Goal: Task Accomplishment & Management: Complete application form

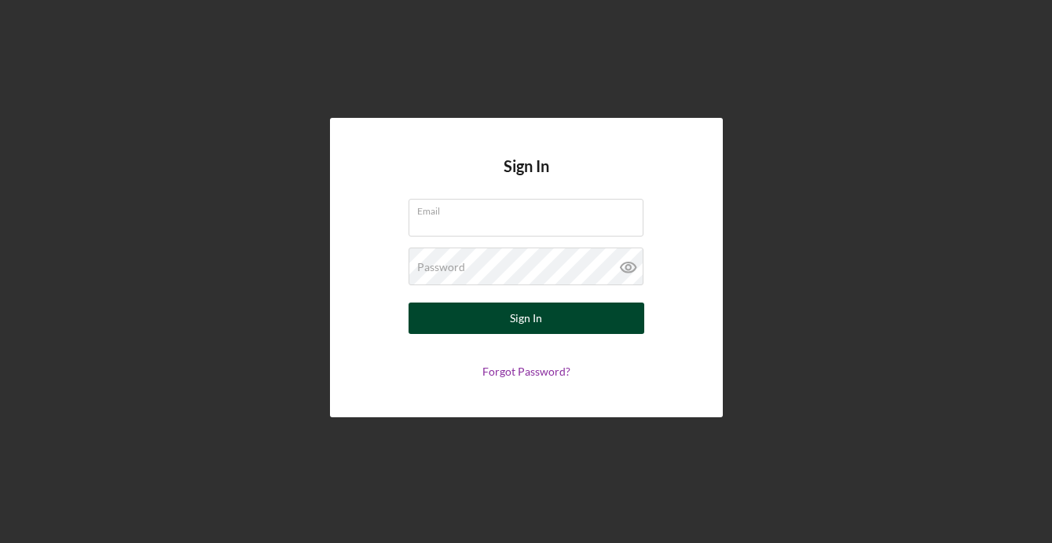
type input "taylor@modernthreadsllc.com"
click at [527, 328] on div "Sign In" at bounding box center [526, 318] width 32 height 31
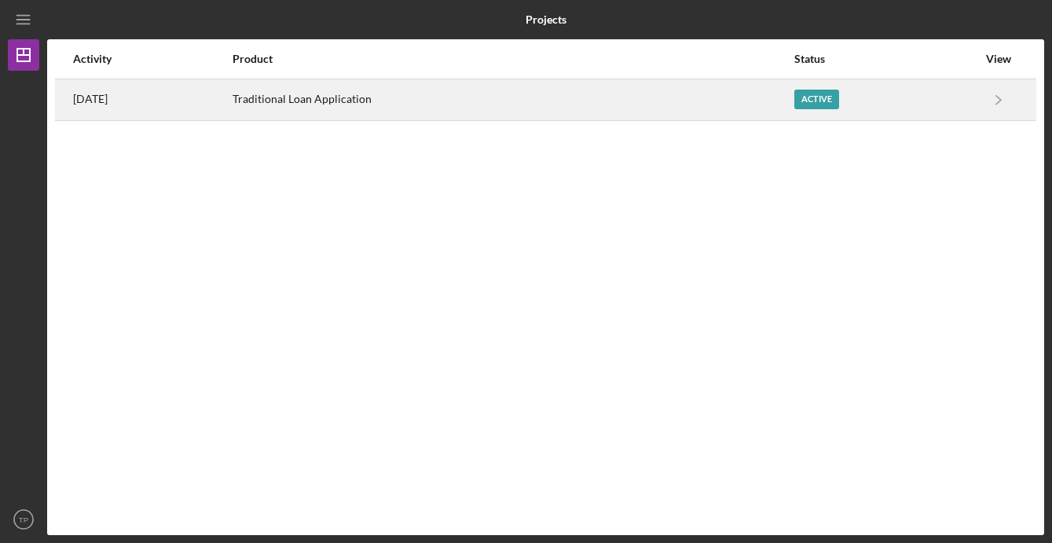
click at [874, 98] on div "Active" at bounding box center [885, 99] width 183 height 39
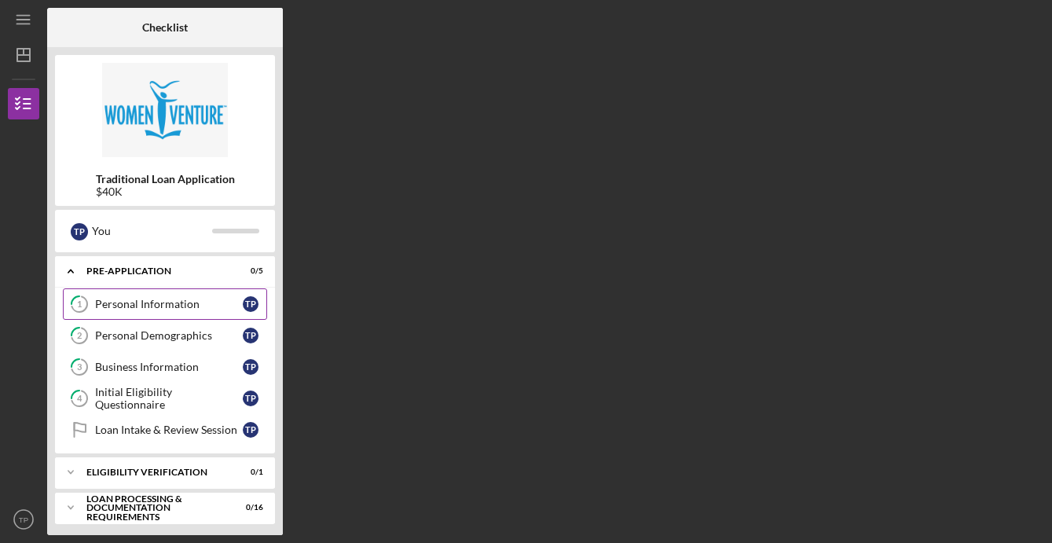
click at [121, 299] on div "Personal Information" at bounding box center [169, 304] width 148 height 13
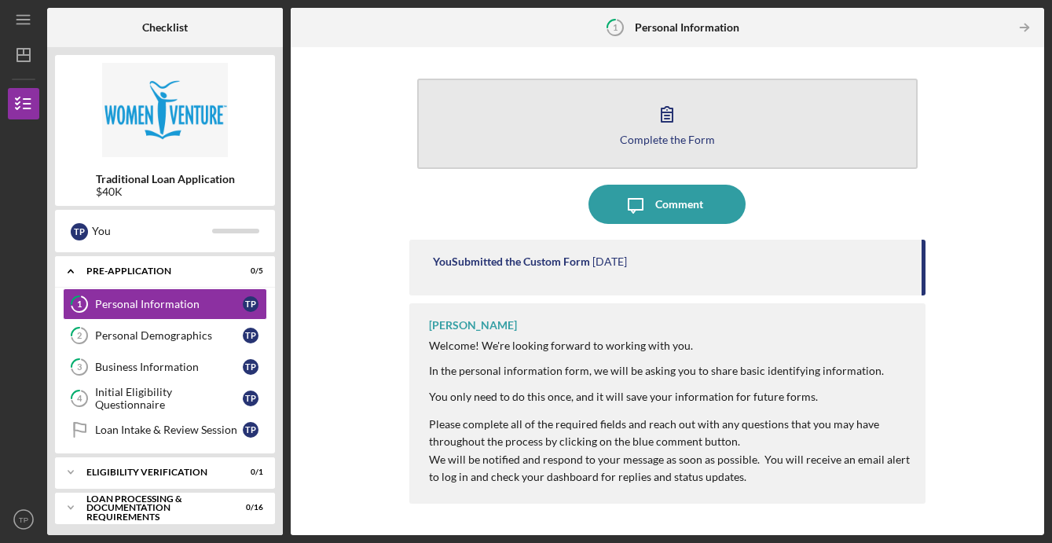
click at [665, 124] on icon "button" at bounding box center [666, 113] width 39 height 39
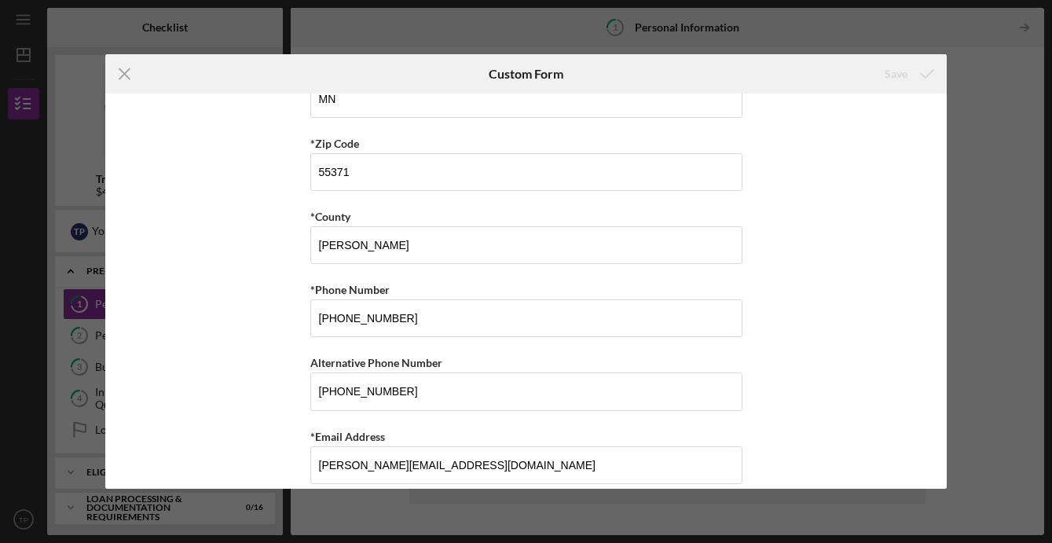
scroll to position [539, 0]
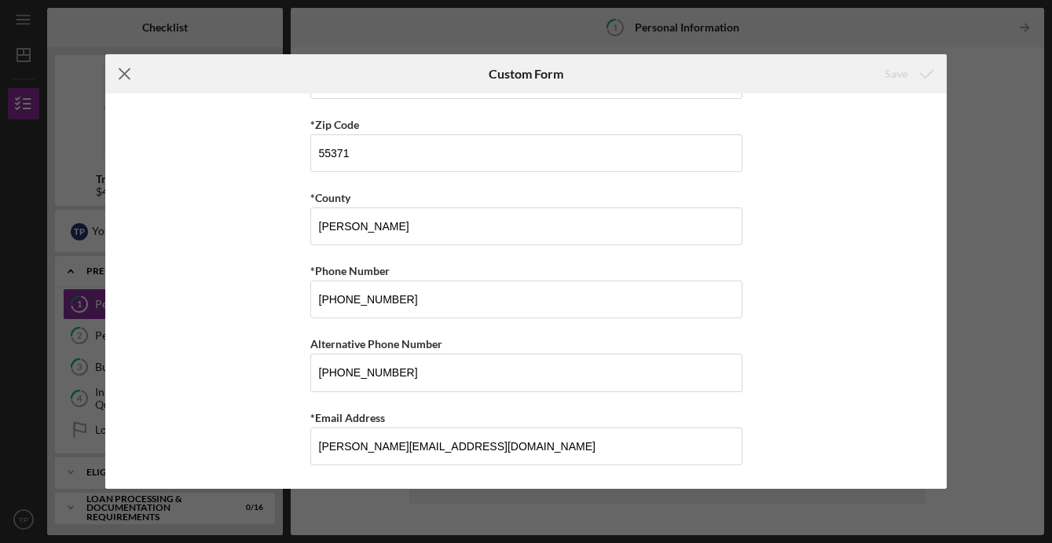
click at [125, 68] on icon "Icon/Menu Close" at bounding box center [124, 73] width 39 height 39
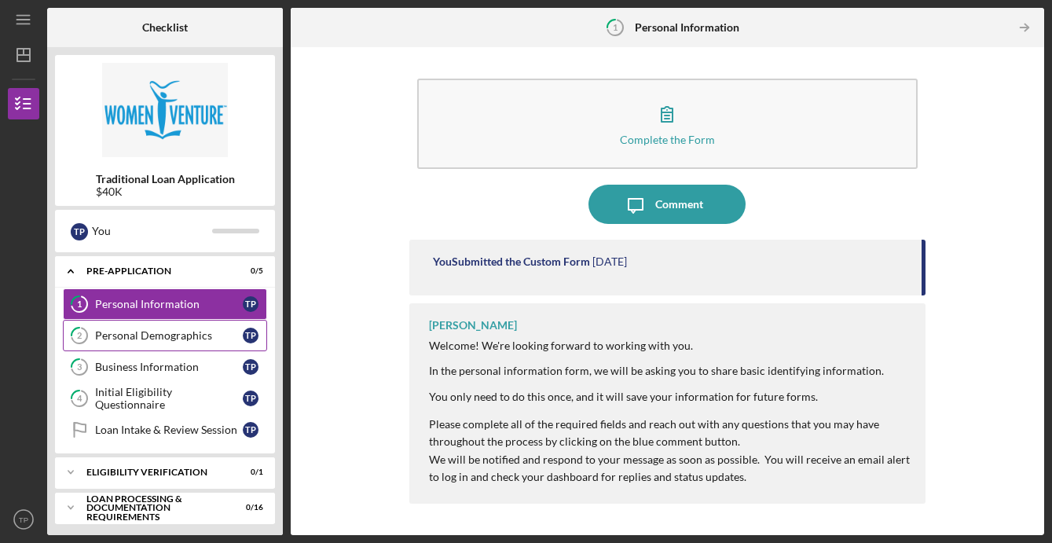
click at [187, 332] on div "Personal Demographics" at bounding box center [169, 335] width 148 height 13
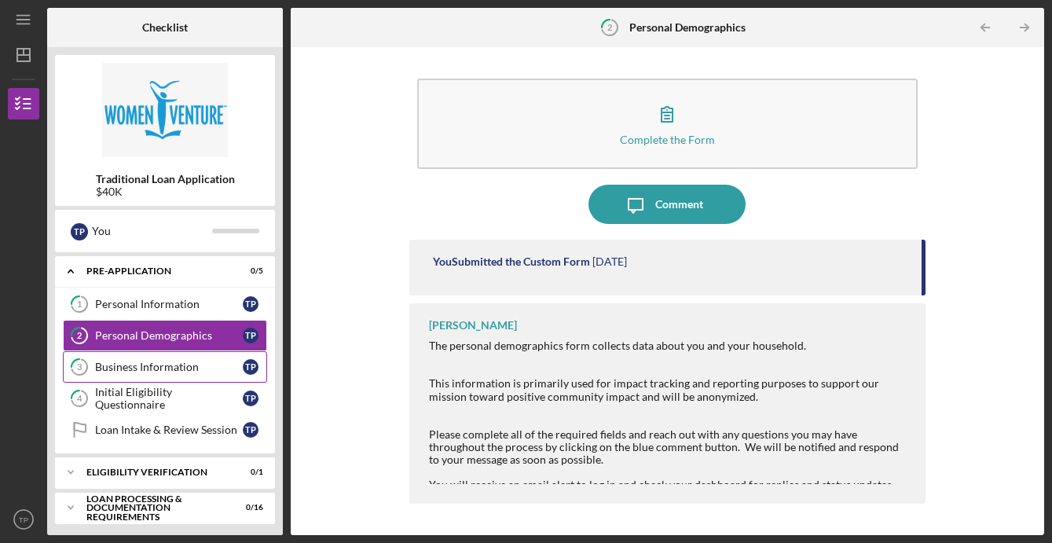
click at [196, 372] on div "Business Information" at bounding box center [169, 367] width 148 height 13
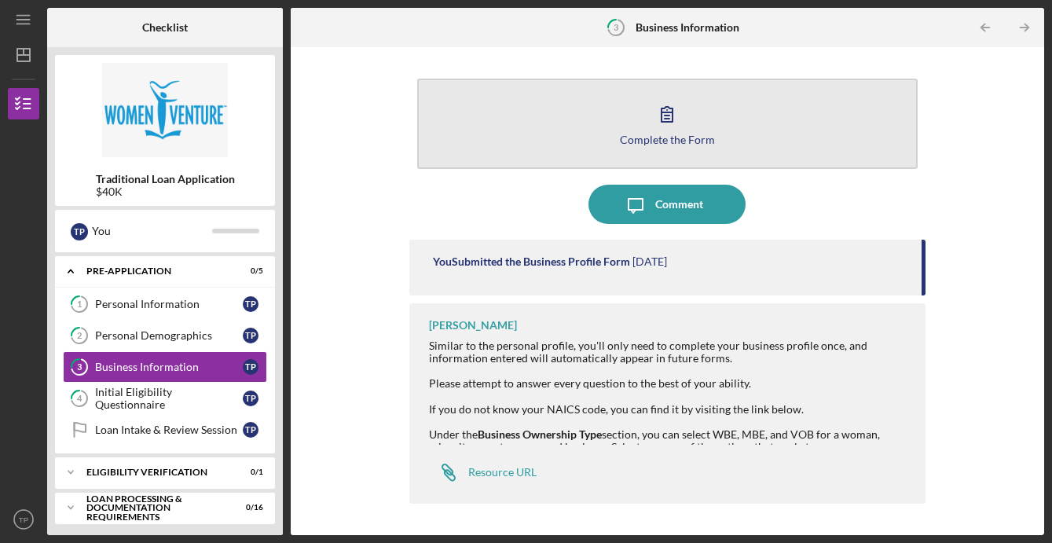
click at [674, 121] on icon "button" at bounding box center [666, 113] width 39 height 39
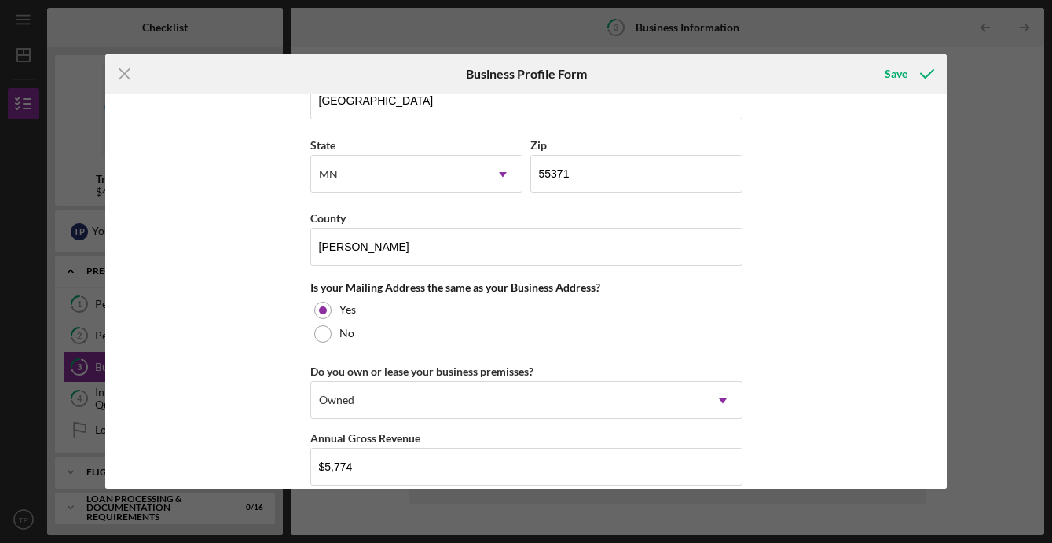
scroll to position [1212, 0]
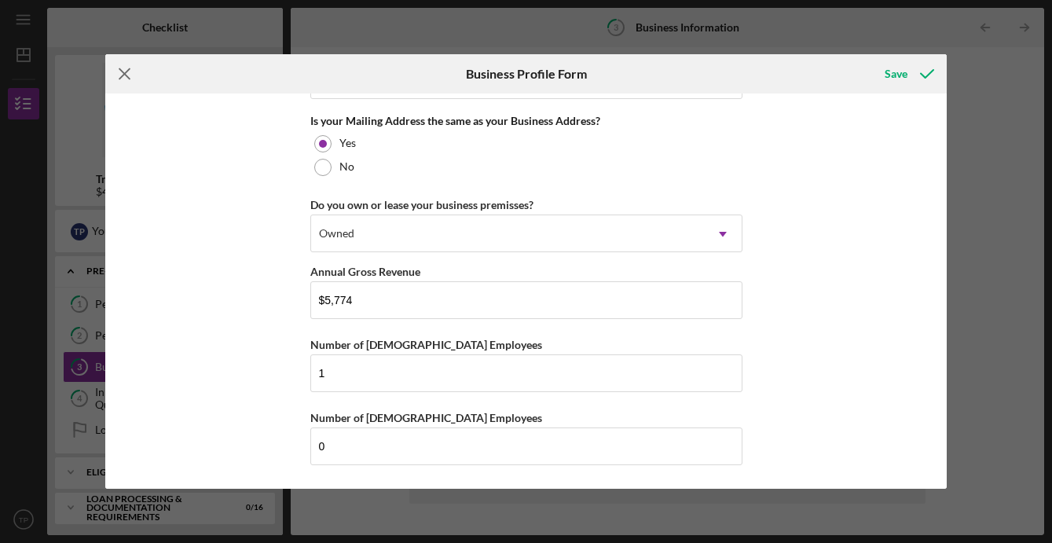
click at [126, 74] on icon "Icon/Menu Close" at bounding box center [124, 73] width 39 height 39
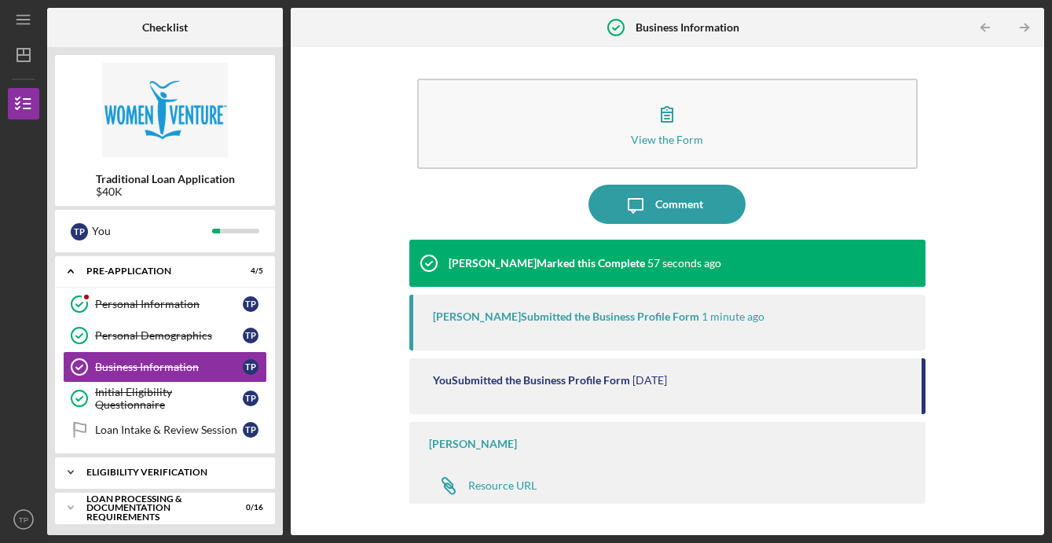
click at [173, 470] on div "Eligibility Verification" at bounding box center [170, 472] width 169 height 9
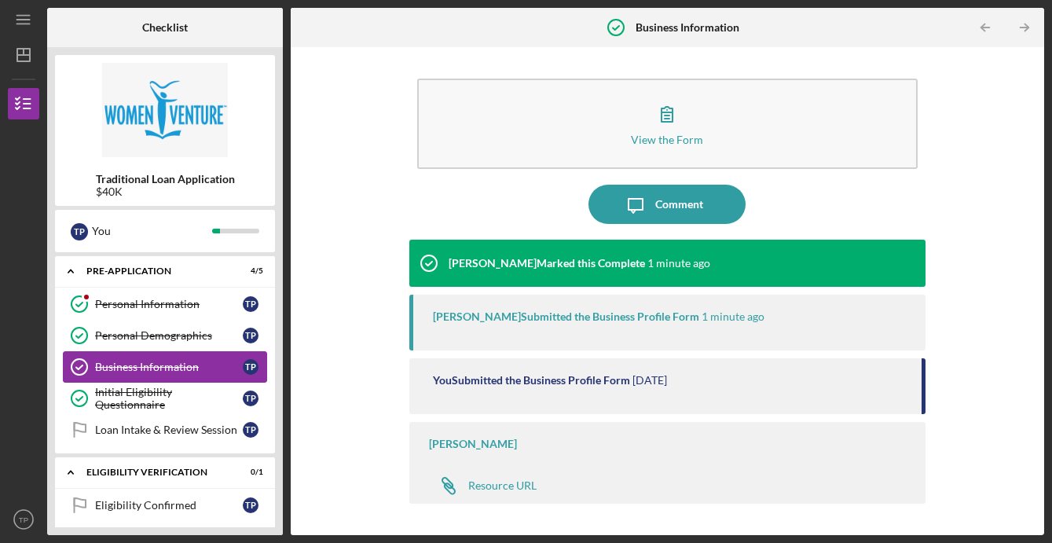
scroll to position [2, 0]
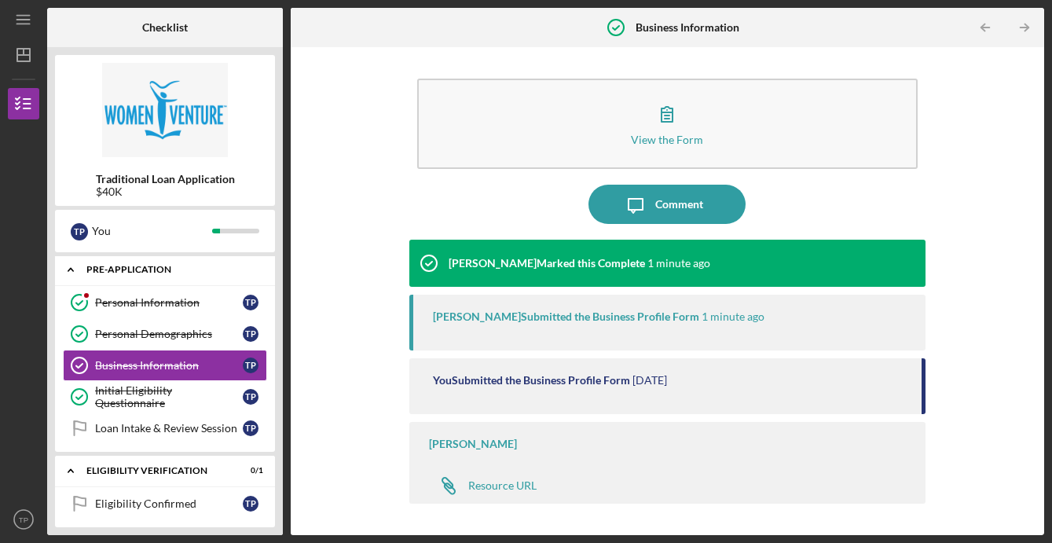
click at [70, 269] on polyline at bounding box center [70, 270] width 5 height 3
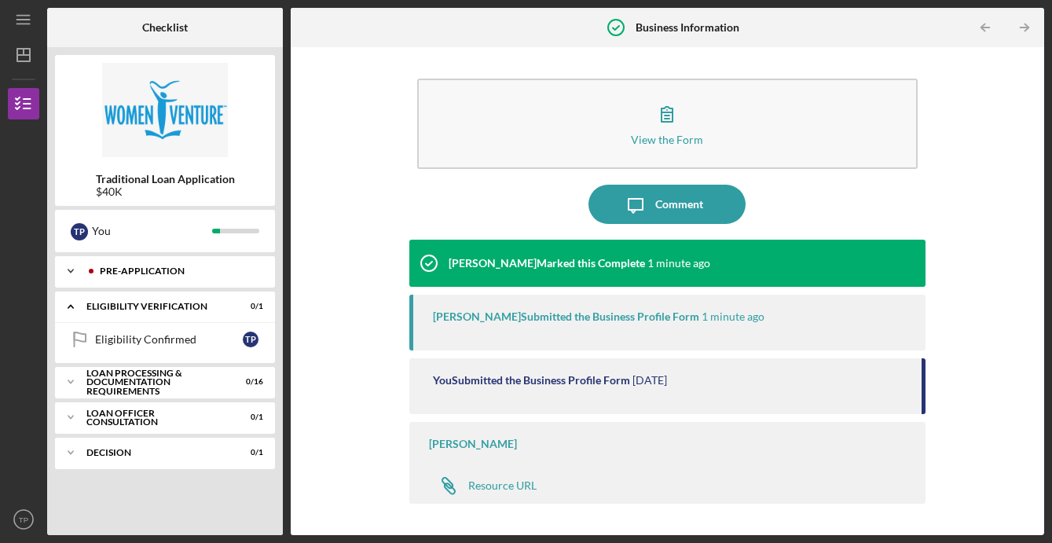
click at [87, 262] on div "Icon/Expander Pre-Application 4 / 5" at bounding box center [165, 270] width 220 height 31
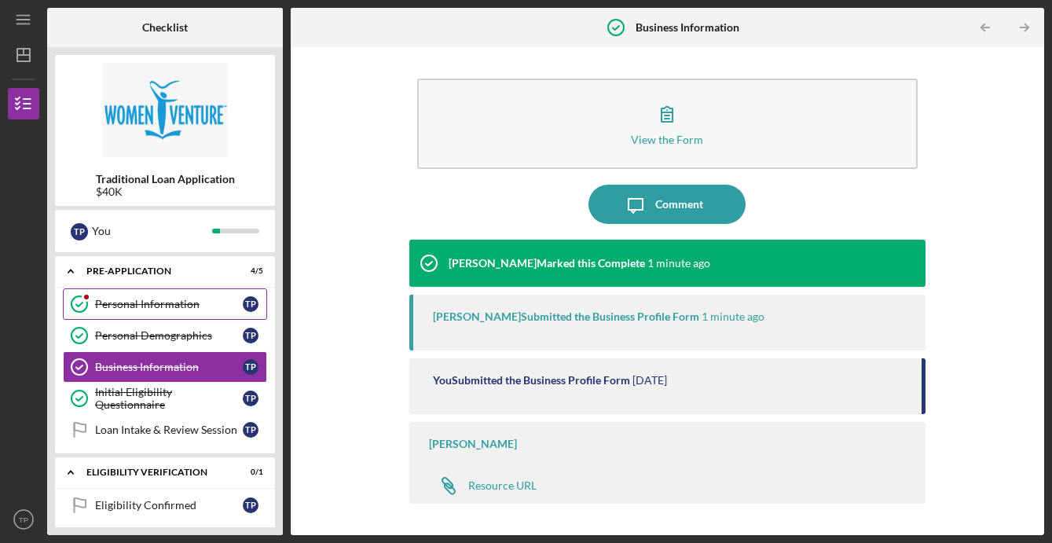
click at [108, 298] on div "Personal Information" at bounding box center [169, 304] width 148 height 13
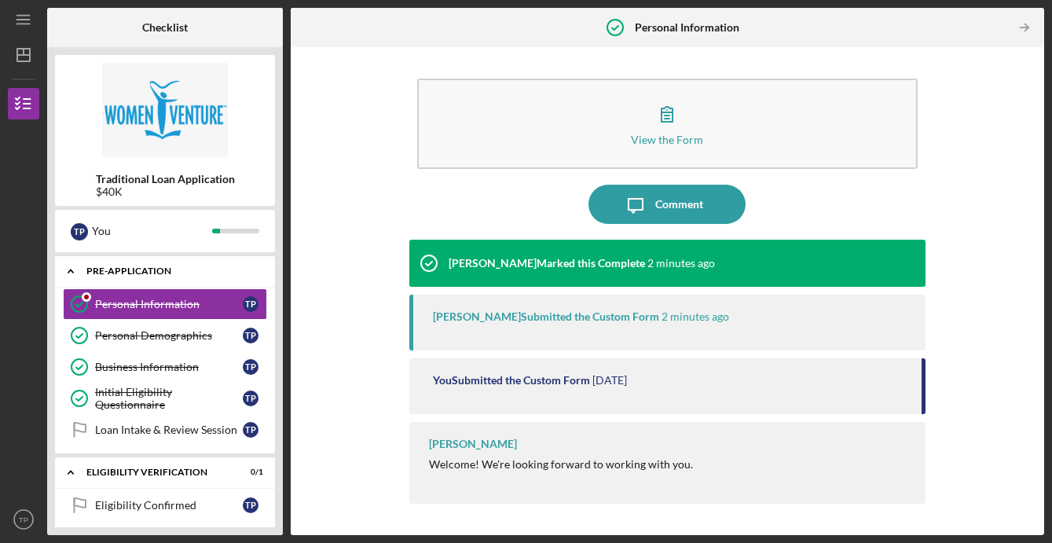
click at [73, 273] on polyline at bounding box center [70, 271] width 5 height 3
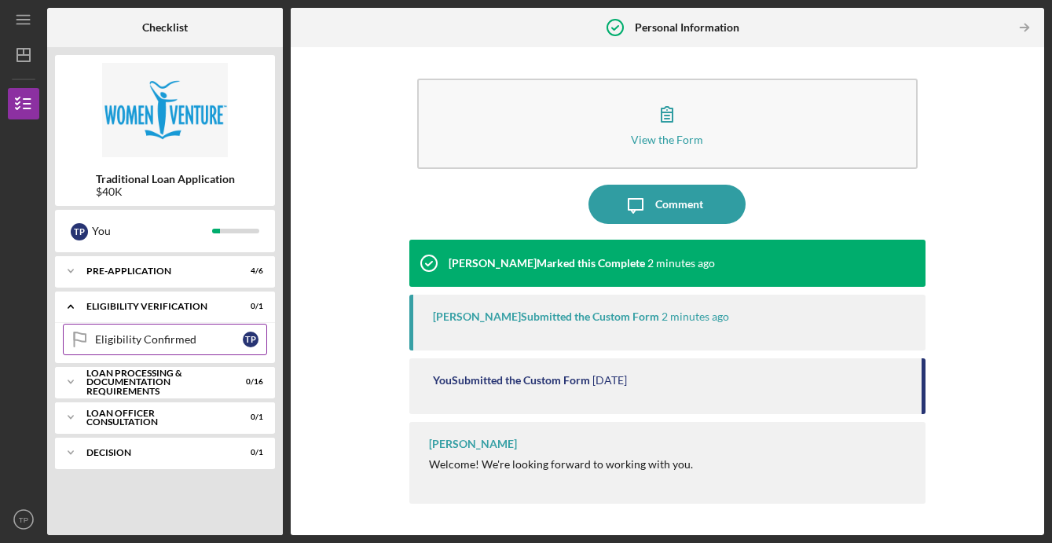
click at [126, 335] on div "Eligibility Confirmed" at bounding box center [169, 339] width 148 height 13
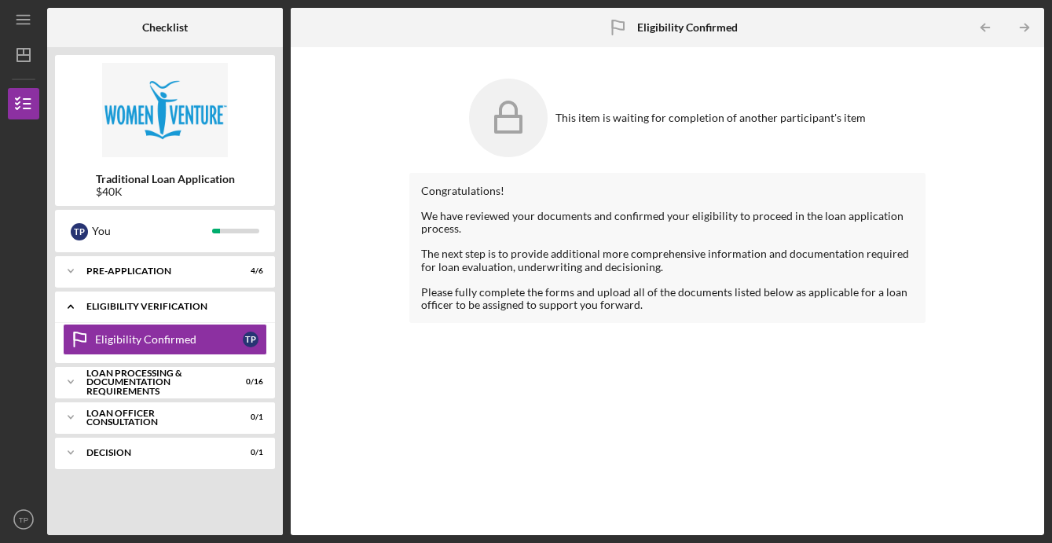
click at [72, 304] on icon "Icon/Expander" at bounding box center [70, 306] width 31 height 31
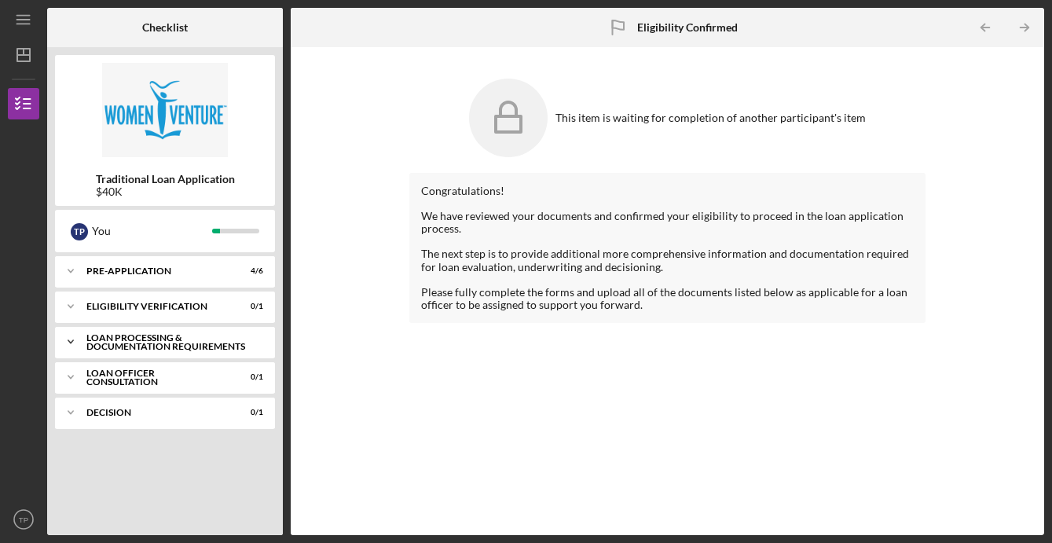
click at [66, 341] on icon "Icon/Expander" at bounding box center [70, 341] width 31 height 31
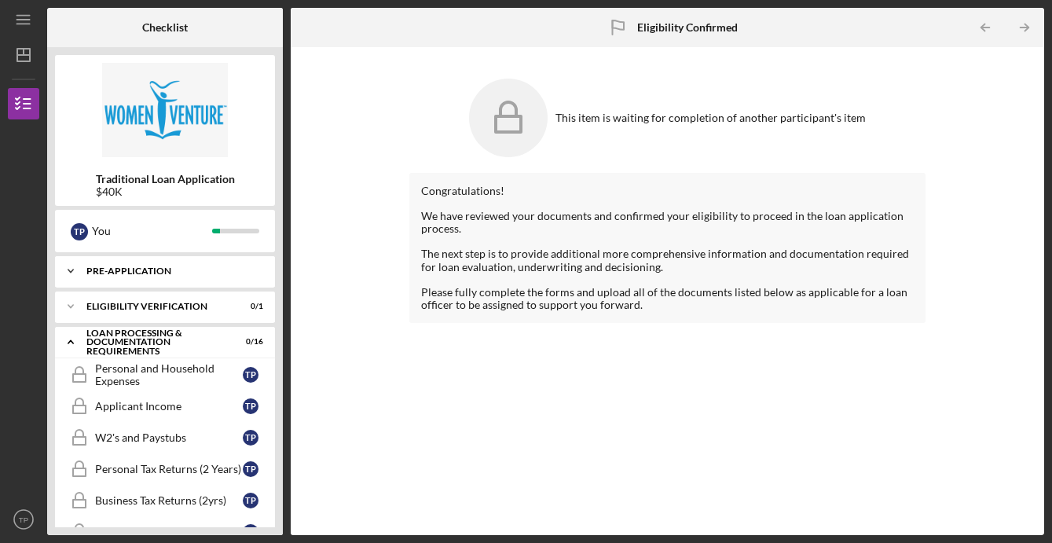
click at [72, 273] on icon "Icon/Expander" at bounding box center [70, 270] width 31 height 31
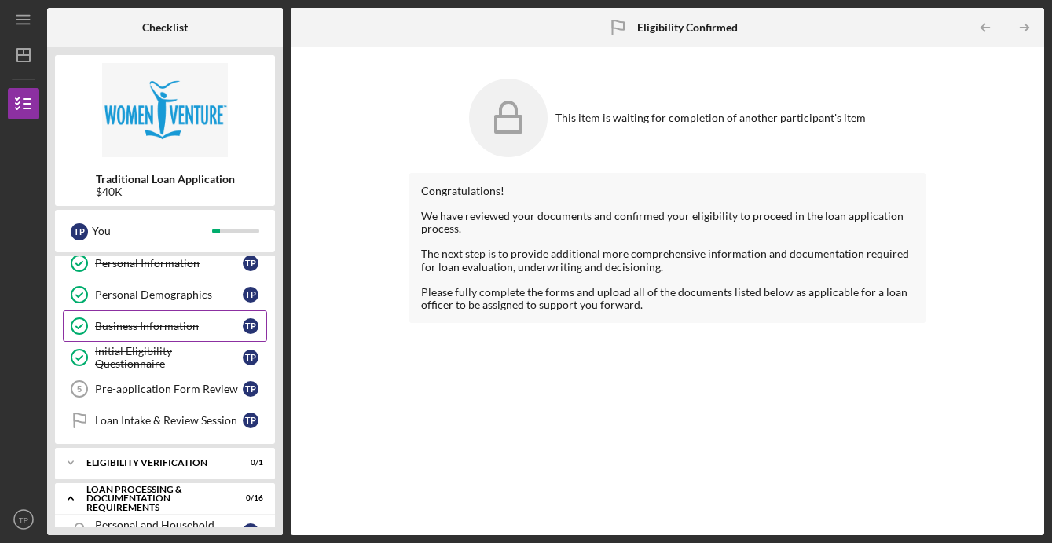
scroll to position [42, 0]
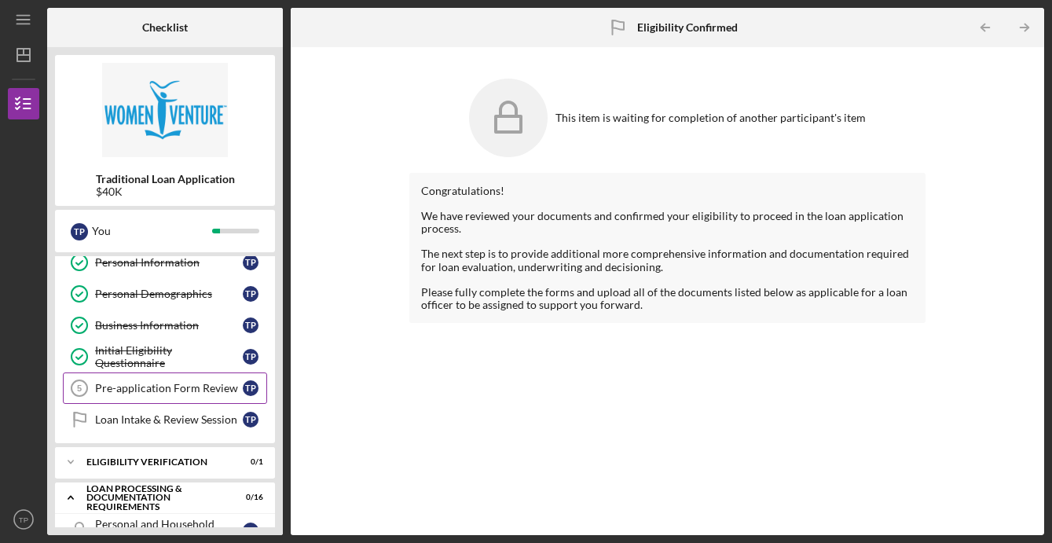
click at [142, 394] on link "Pre-application Form Review 5 Pre-application Form Review T P" at bounding box center [165, 387] width 204 height 31
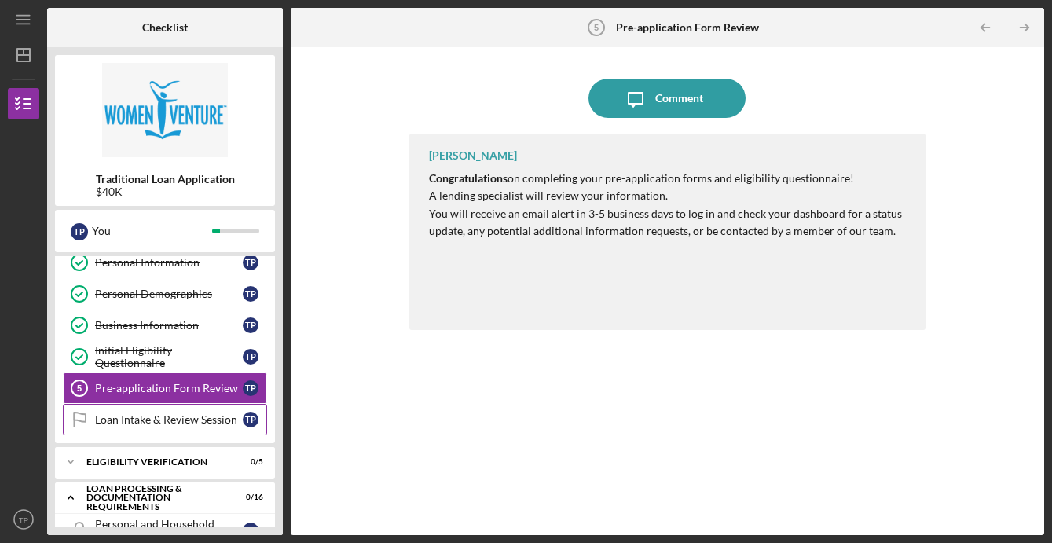
click at [193, 424] on div "Loan Intake & Review Session" at bounding box center [169, 419] width 148 height 13
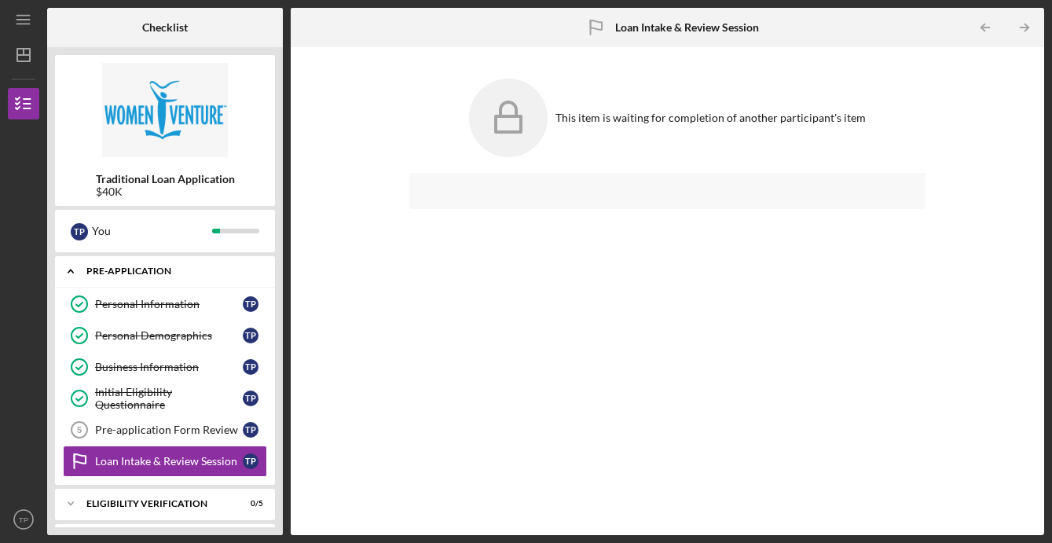
click at [73, 268] on icon "Icon/Expander" at bounding box center [70, 270] width 31 height 31
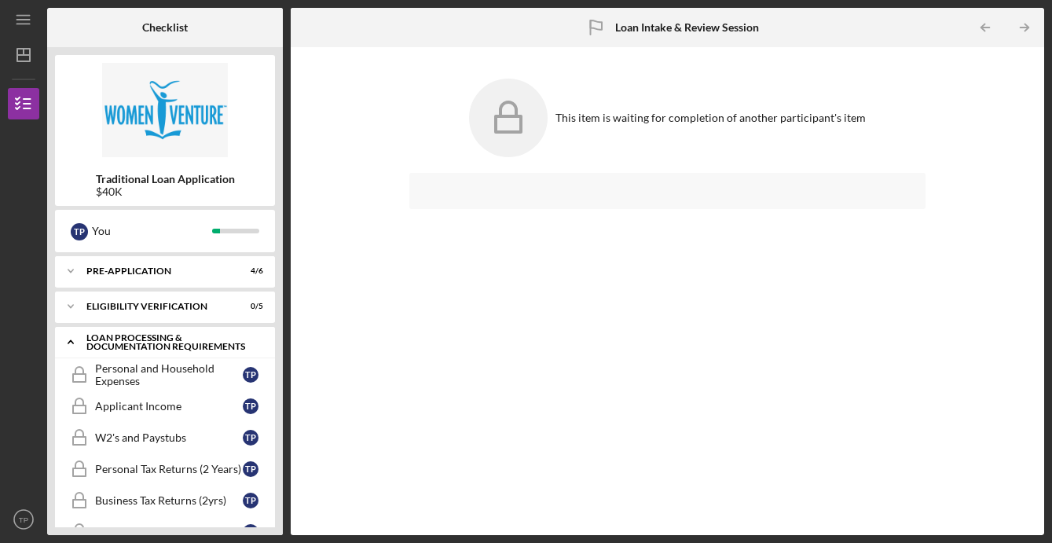
click at [72, 339] on icon "Icon/Expander" at bounding box center [70, 341] width 31 height 31
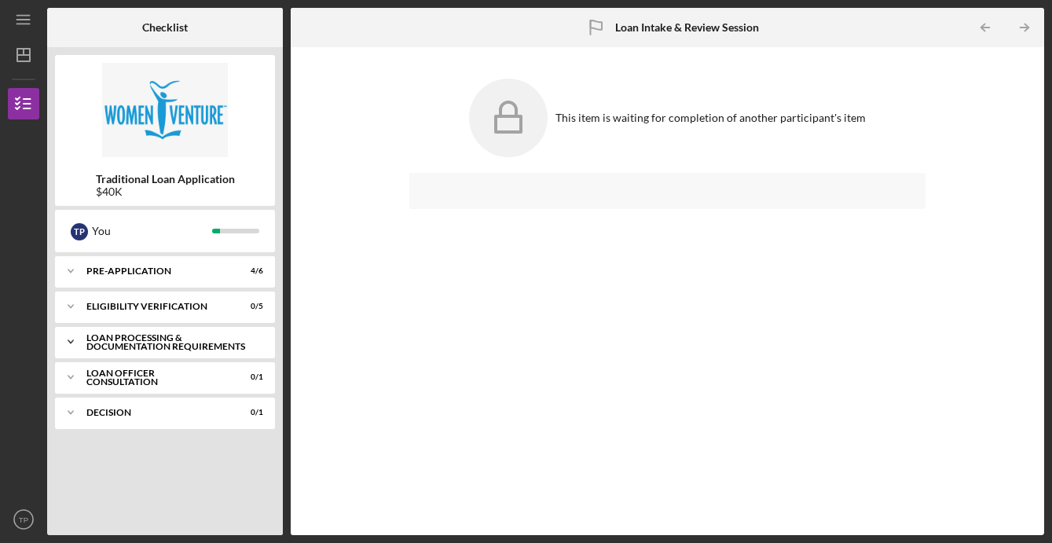
click at [85, 339] on icon "Icon/Expander" at bounding box center [70, 341] width 31 height 31
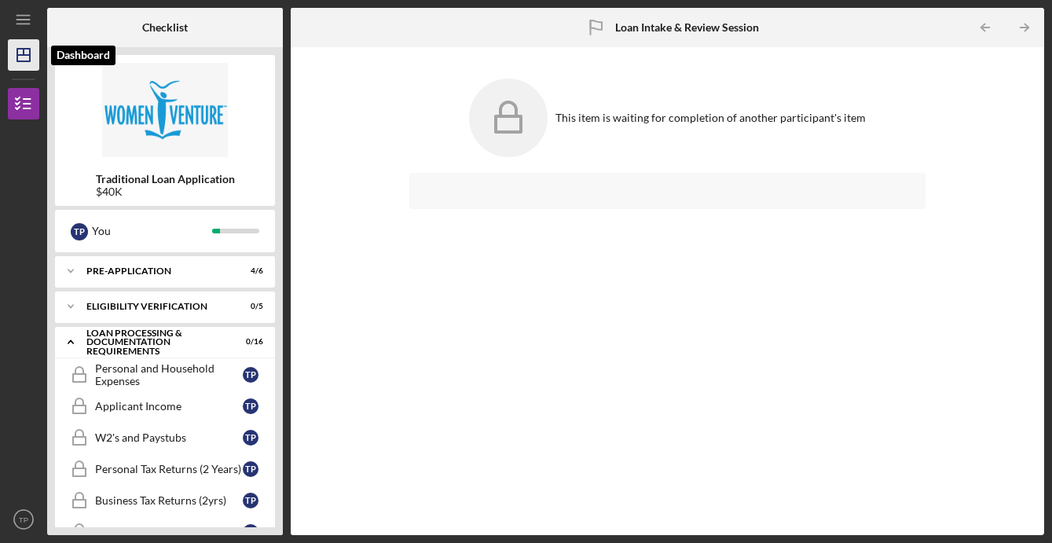
click at [22, 61] on polygon "button" at bounding box center [23, 55] width 13 height 13
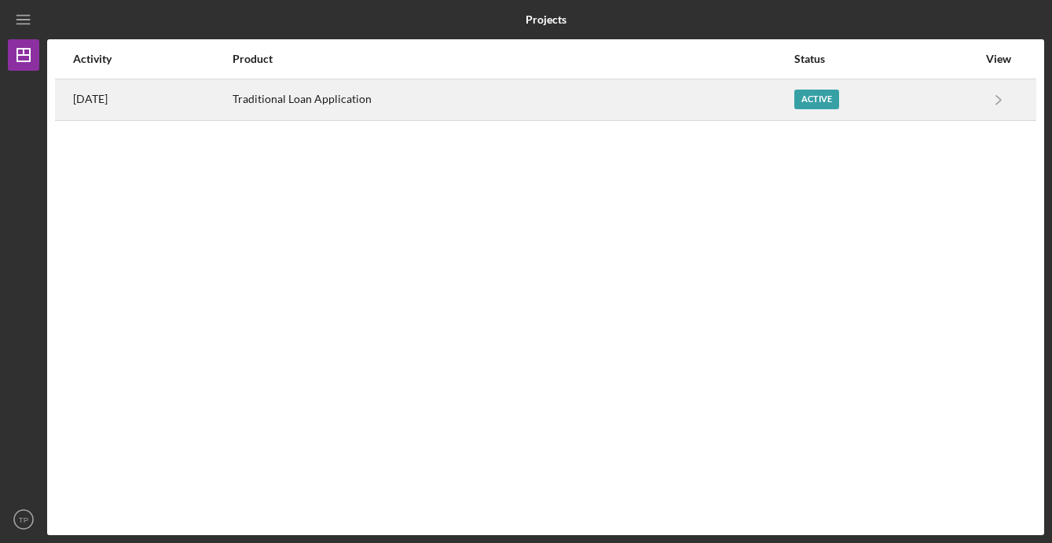
click at [820, 103] on div "Active" at bounding box center [816, 100] width 45 height 20
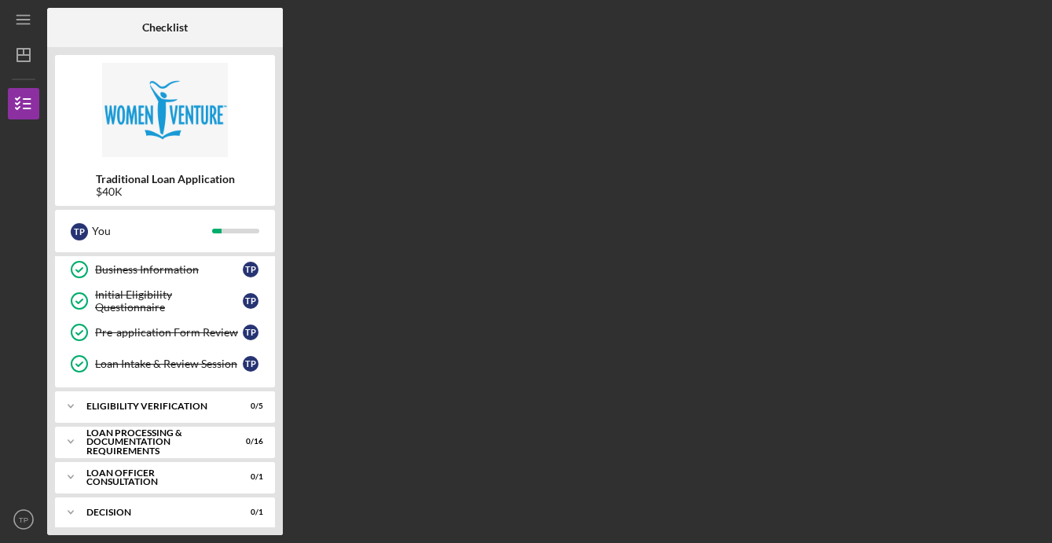
scroll to position [107, 0]
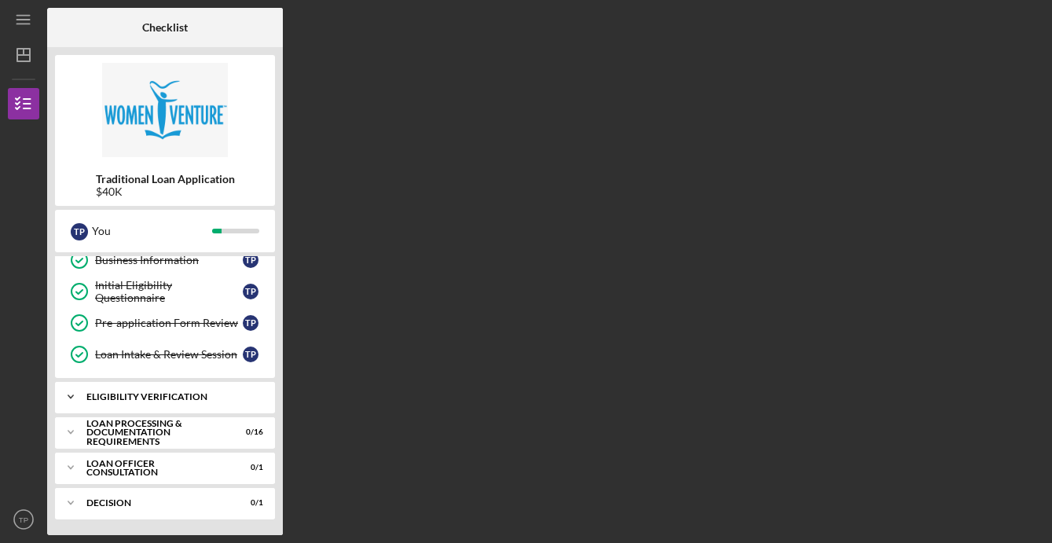
click at [99, 393] on div "Eligibility Verification" at bounding box center [170, 396] width 169 height 9
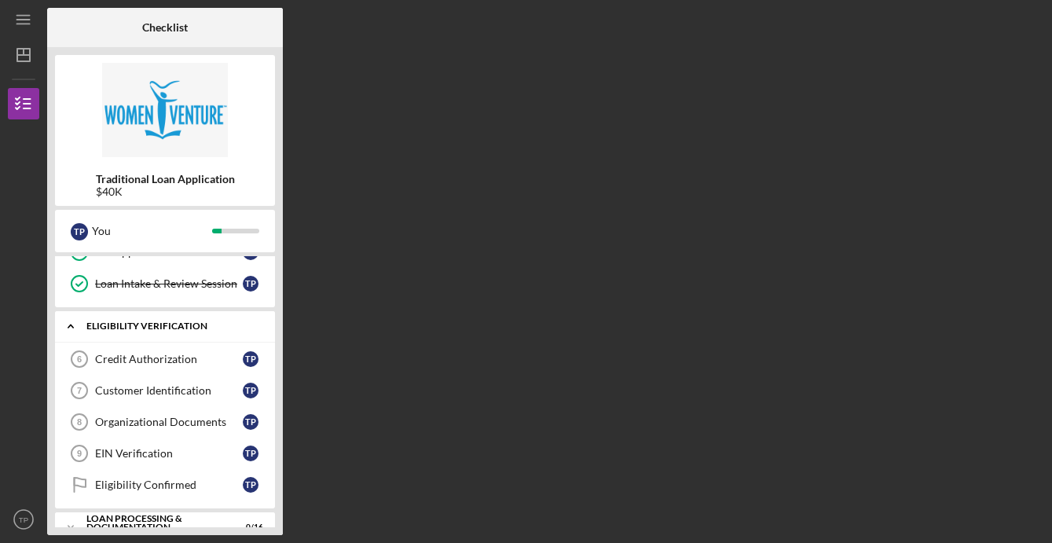
scroll to position [178, 0]
click at [100, 358] on div "Credit Authorization" at bounding box center [169, 358] width 148 height 13
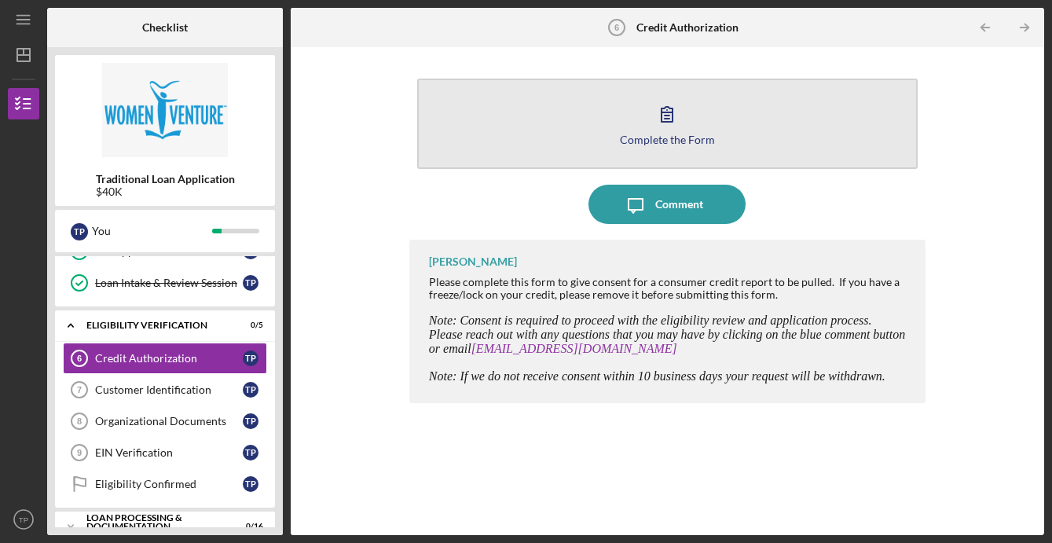
click at [679, 113] on icon "button" at bounding box center [666, 113] width 39 height 39
click at [663, 131] on icon "button" at bounding box center [666, 113] width 39 height 39
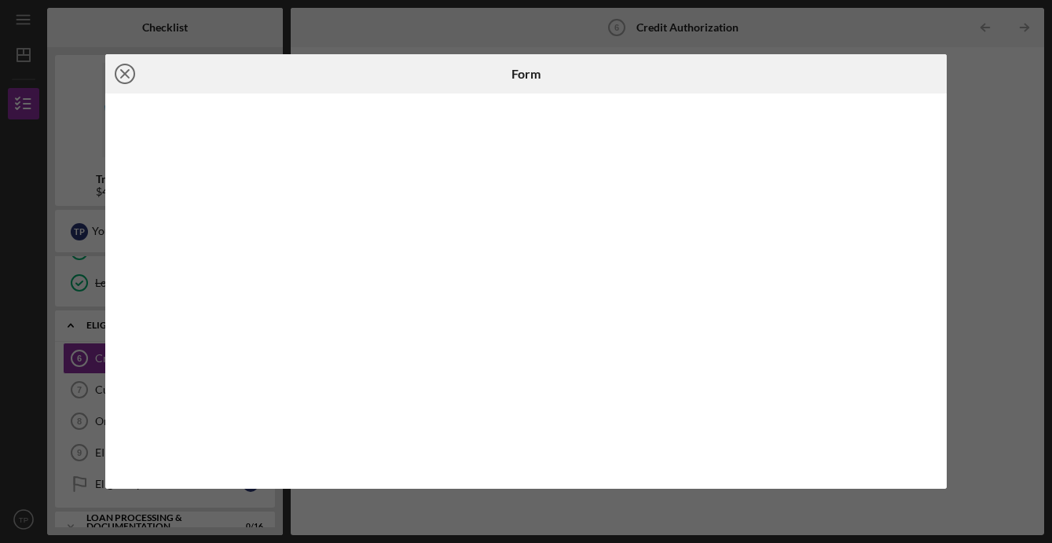
click at [123, 74] on icon "Icon/Close" at bounding box center [124, 73] width 39 height 39
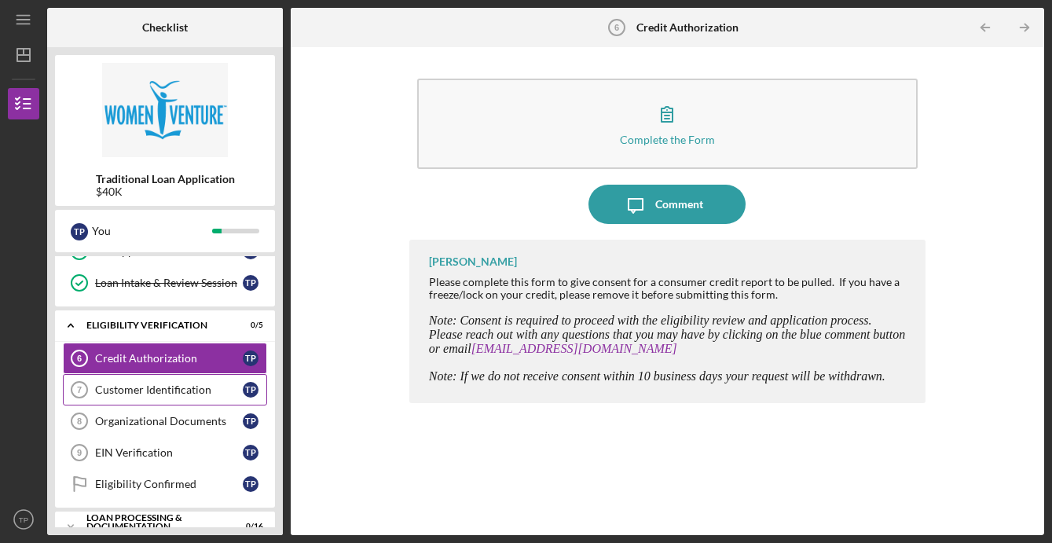
click at [141, 392] on div "Customer Identification" at bounding box center [169, 389] width 148 height 13
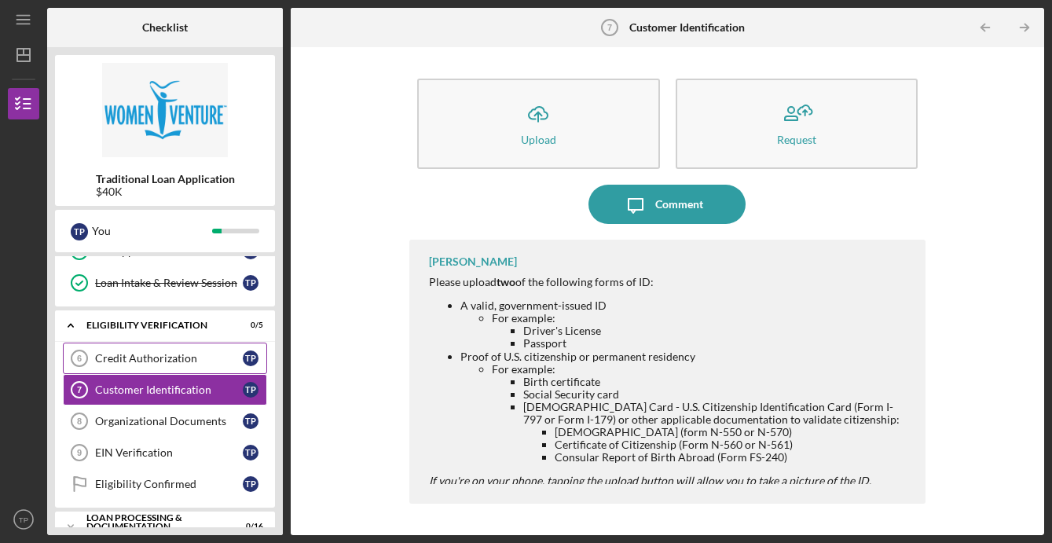
click at [149, 350] on link "Credit Authorization 6 Credit Authorization T P" at bounding box center [165, 358] width 204 height 31
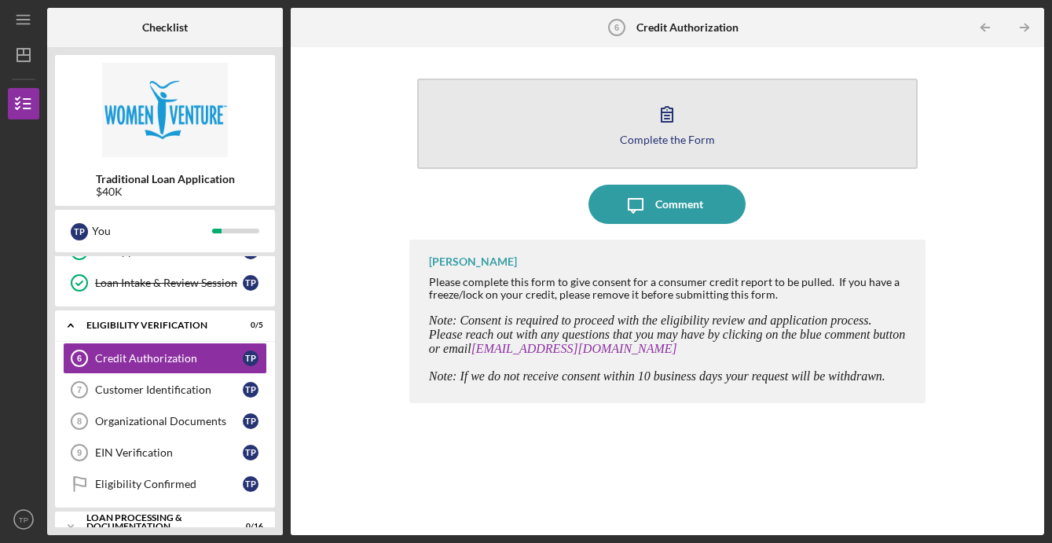
click at [693, 130] on button "Complete the Form Form" at bounding box center [667, 124] width 501 height 90
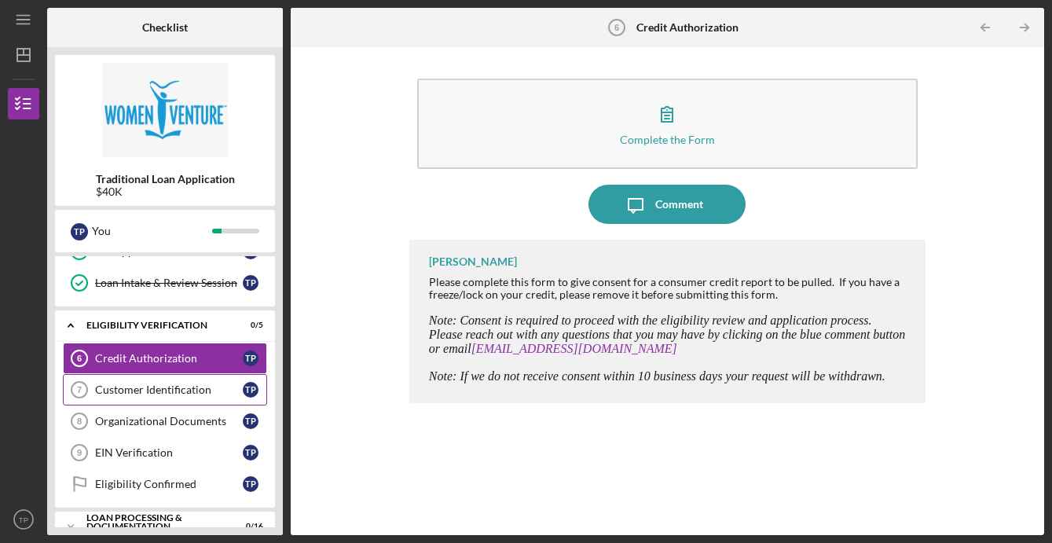
click at [140, 398] on link "Customer Identification 7 Customer Identification T P" at bounding box center [165, 389] width 204 height 31
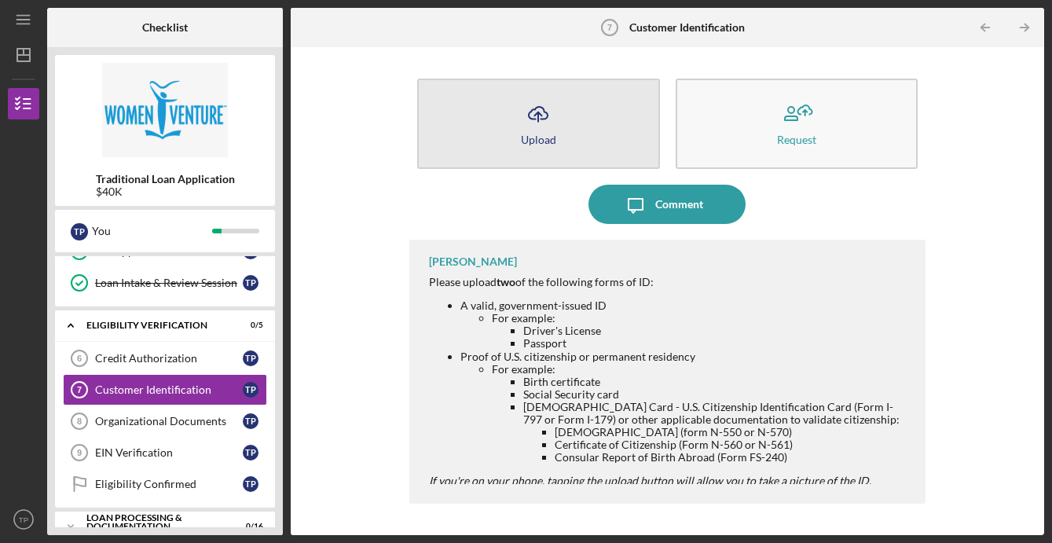
click at [584, 130] on button "Icon/Upload Upload" at bounding box center [538, 124] width 243 height 90
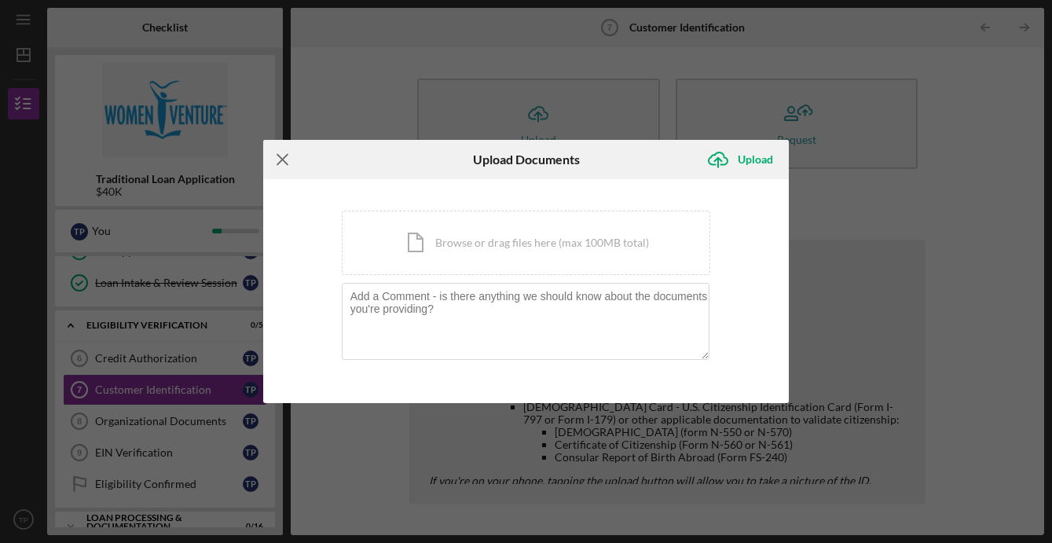
click at [281, 162] on icon "Icon/Menu Close" at bounding box center [282, 159] width 39 height 39
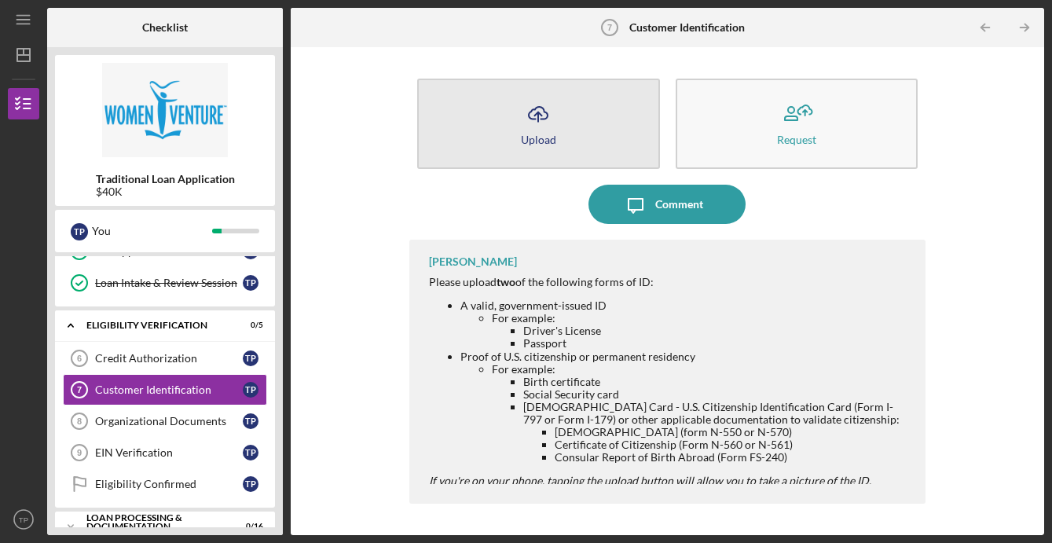
click at [546, 120] on icon "Icon/Upload" at bounding box center [538, 113] width 39 height 39
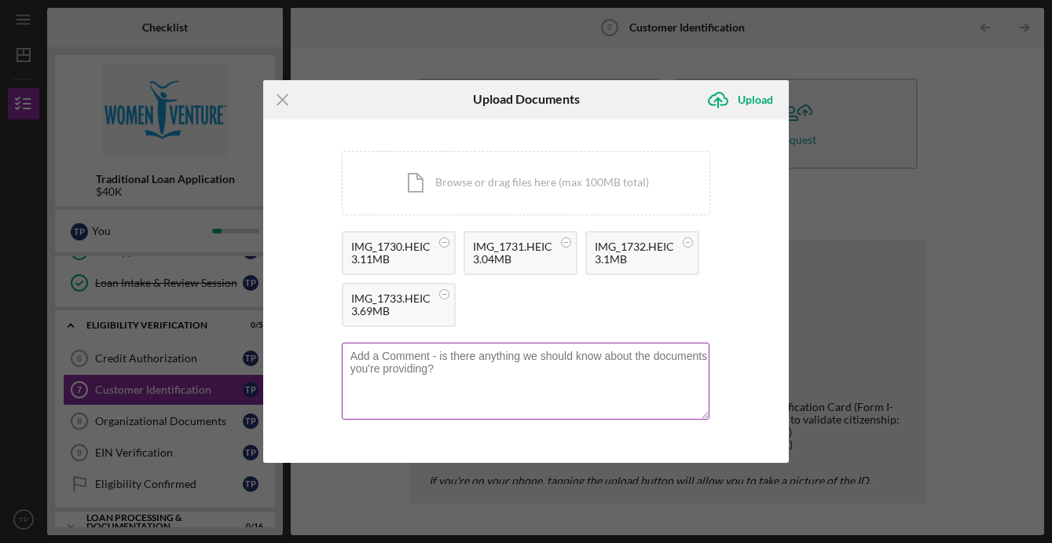
click at [429, 386] on textarea at bounding box center [526, 381] width 369 height 77
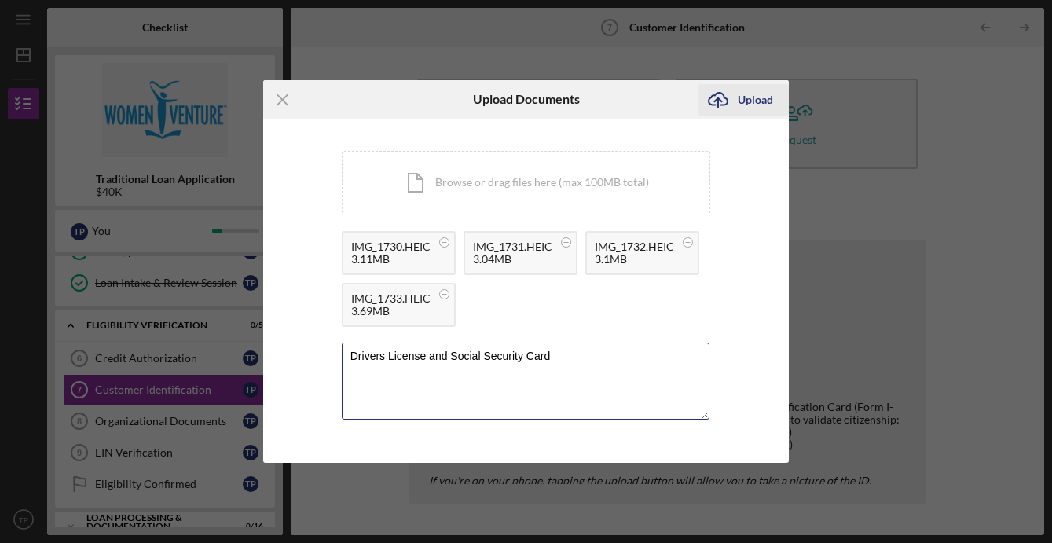
type textarea "Drivers License and Social Security Card"
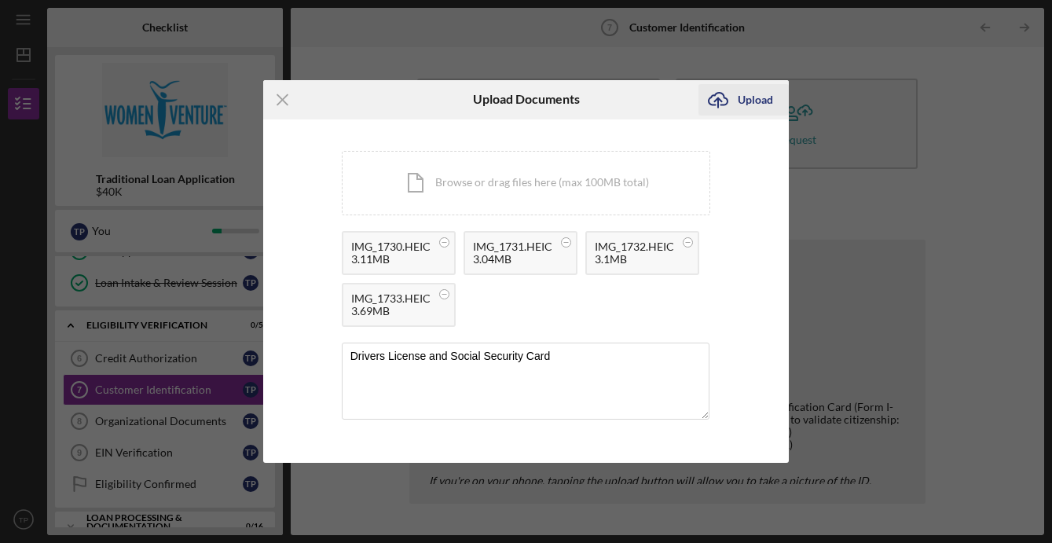
click at [755, 105] on div "Upload" at bounding box center [755, 99] width 35 height 31
click at [759, 97] on div "Upload" at bounding box center [755, 99] width 35 height 31
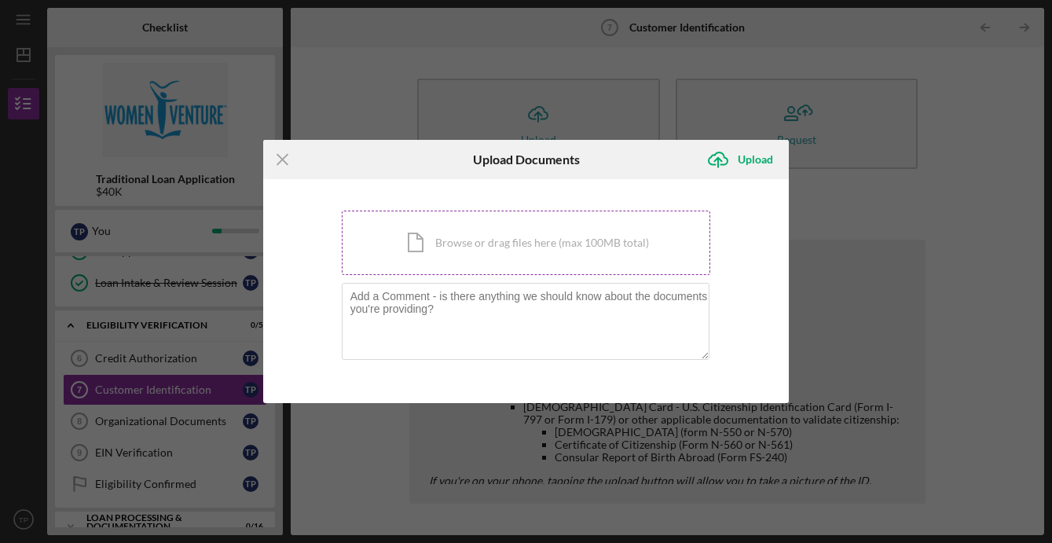
click at [480, 248] on div "Icon/Document Browse or drag files here (max 100MB total) Tap to choose files o…" at bounding box center [526, 243] width 369 height 64
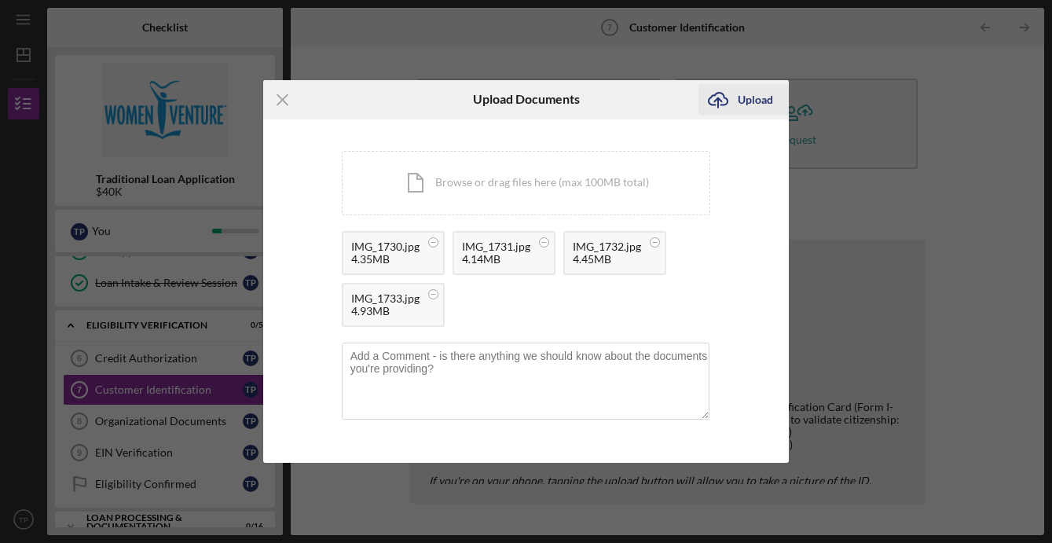
click at [754, 99] on div "Upload" at bounding box center [755, 99] width 35 height 31
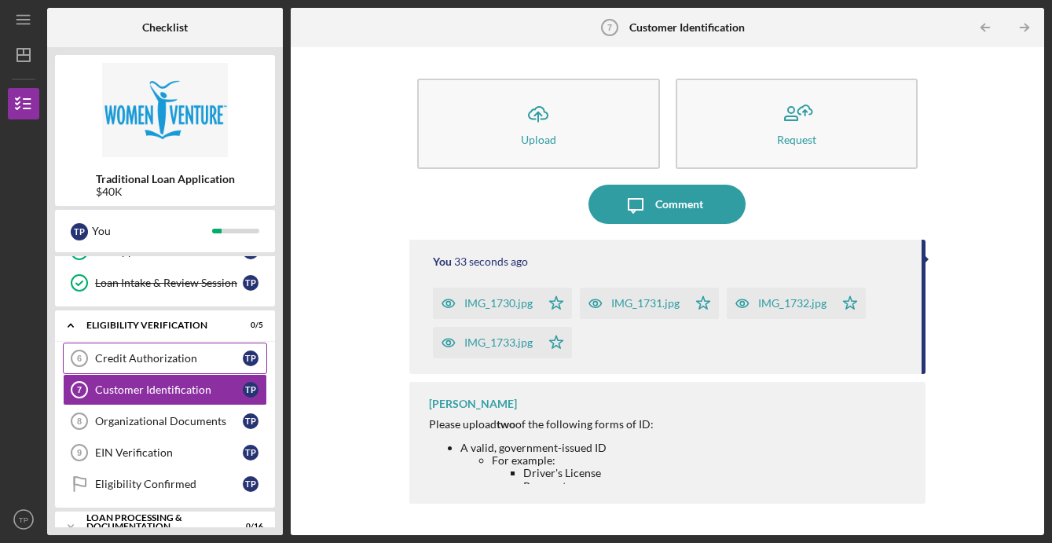
click at [188, 361] on div "Credit Authorization" at bounding box center [169, 358] width 148 height 13
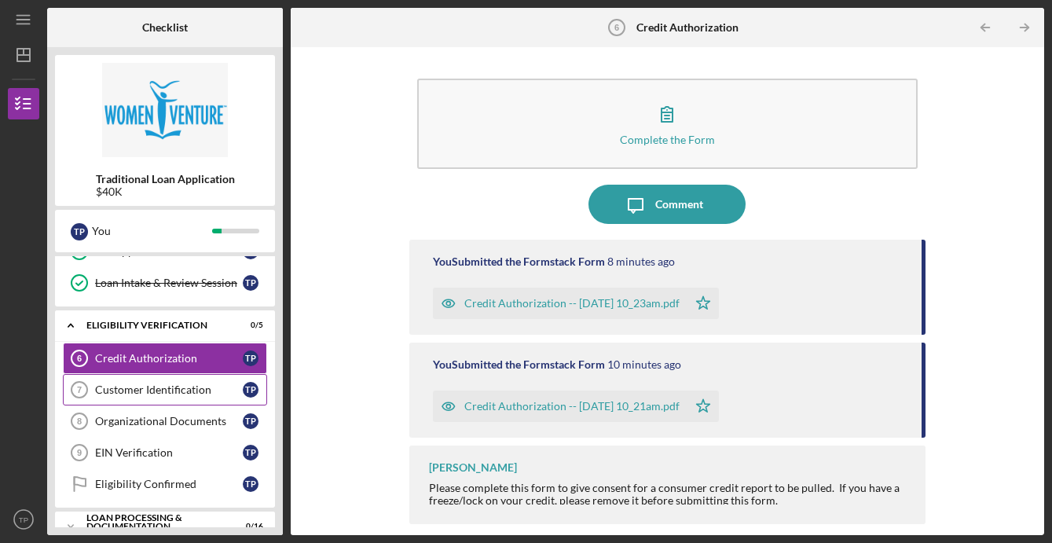
click at [219, 390] on div "Customer Identification" at bounding box center [169, 389] width 148 height 13
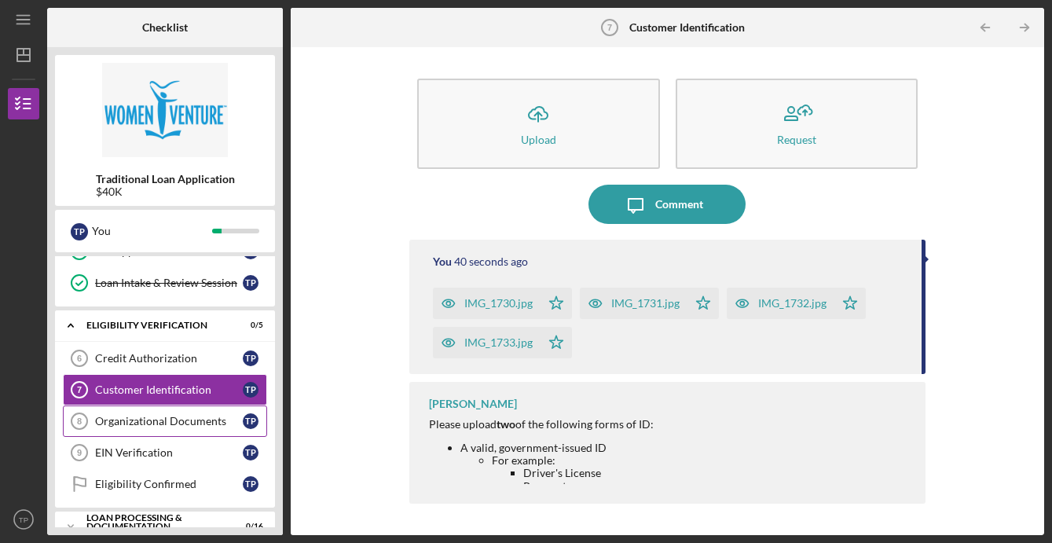
click at [157, 426] on div "Organizational Documents" at bounding box center [169, 421] width 148 height 13
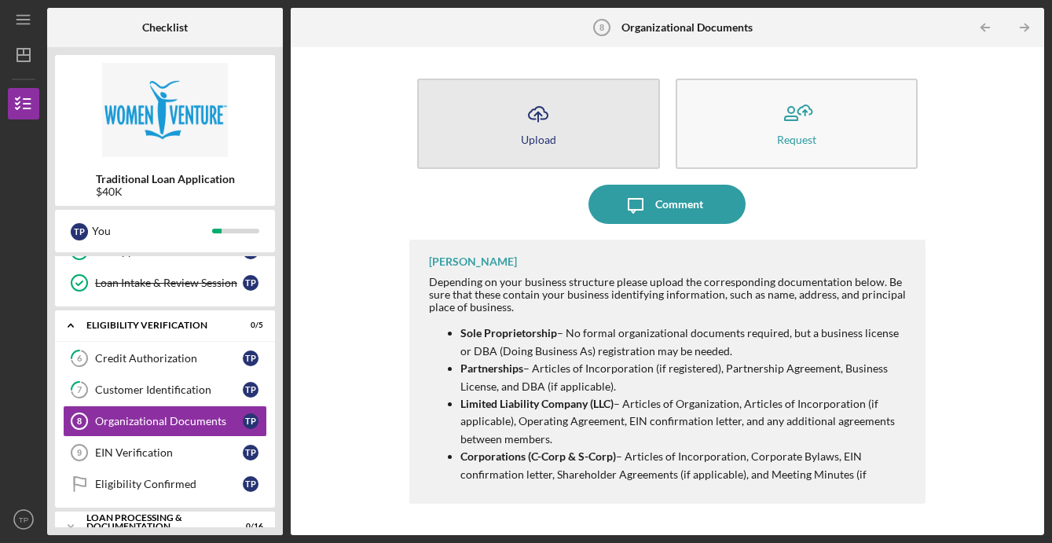
click at [533, 147] on button "Icon/Upload Upload" at bounding box center [538, 124] width 243 height 90
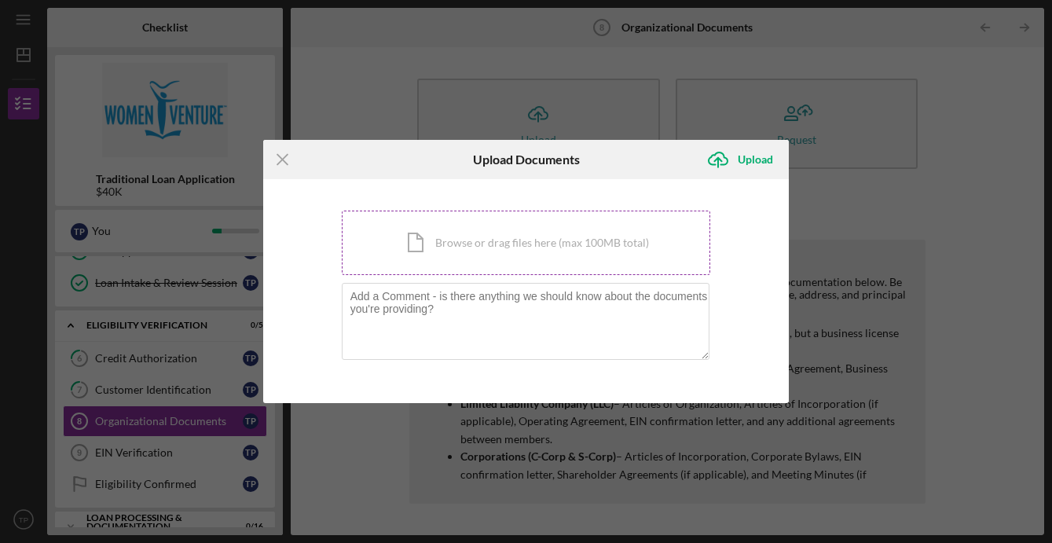
click at [477, 244] on div "Icon/Document Browse or drag files here (max 100MB total) Tap to choose files o…" at bounding box center [526, 243] width 369 height 64
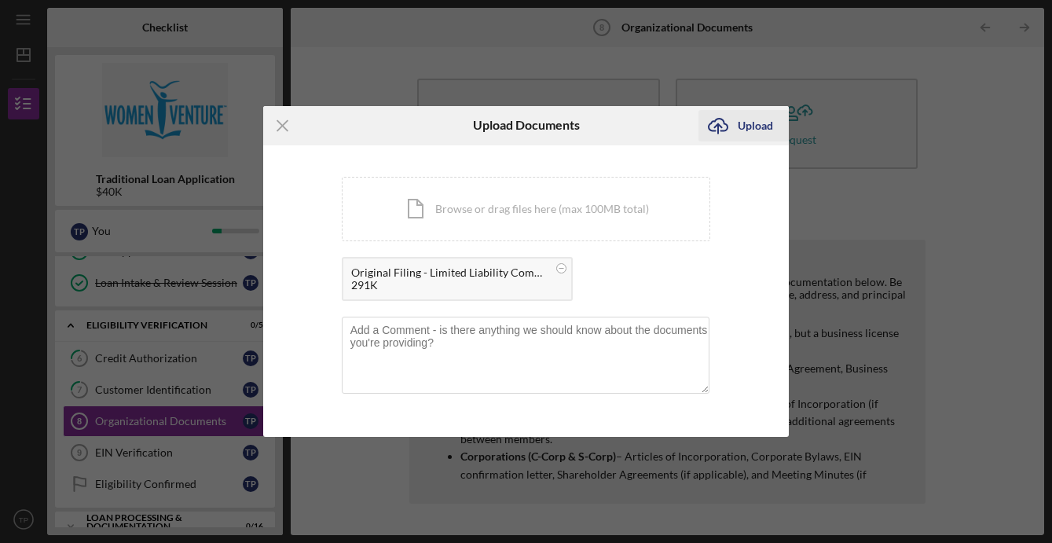
click at [754, 122] on div "Upload" at bounding box center [755, 125] width 35 height 31
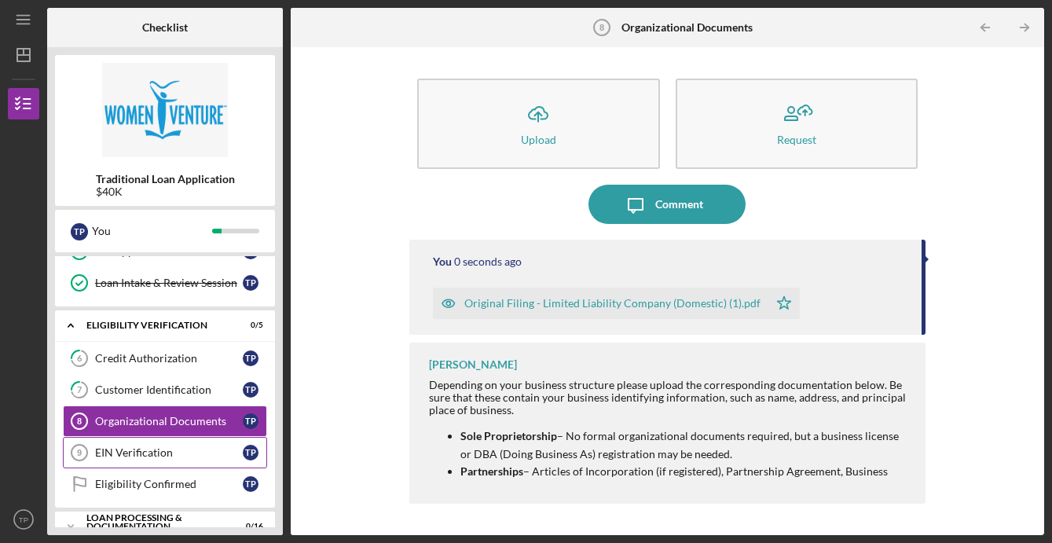
click at [123, 453] on div "EIN Verification" at bounding box center [169, 452] width 148 height 13
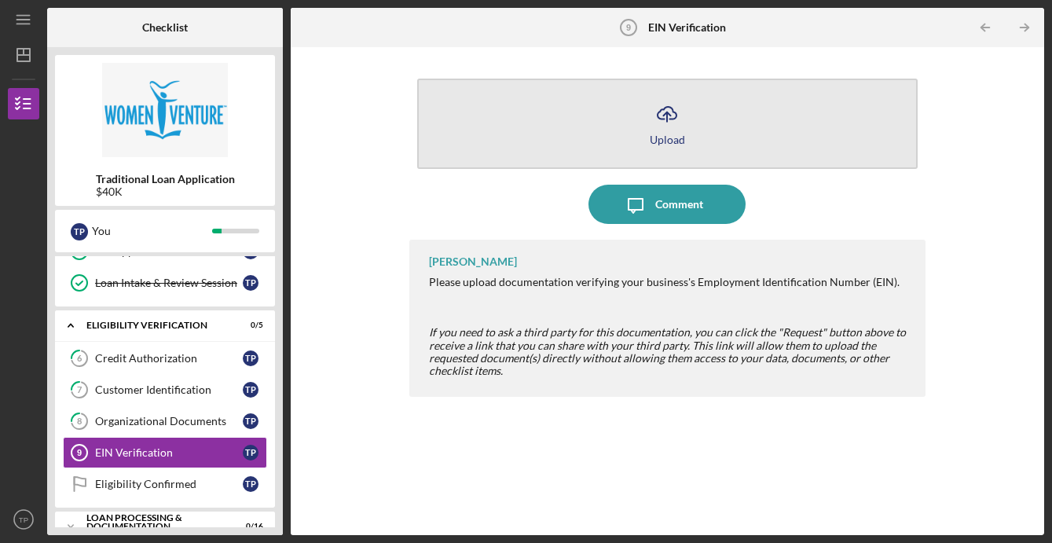
click at [675, 127] on icon "Icon/Upload" at bounding box center [666, 113] width 39 height 39
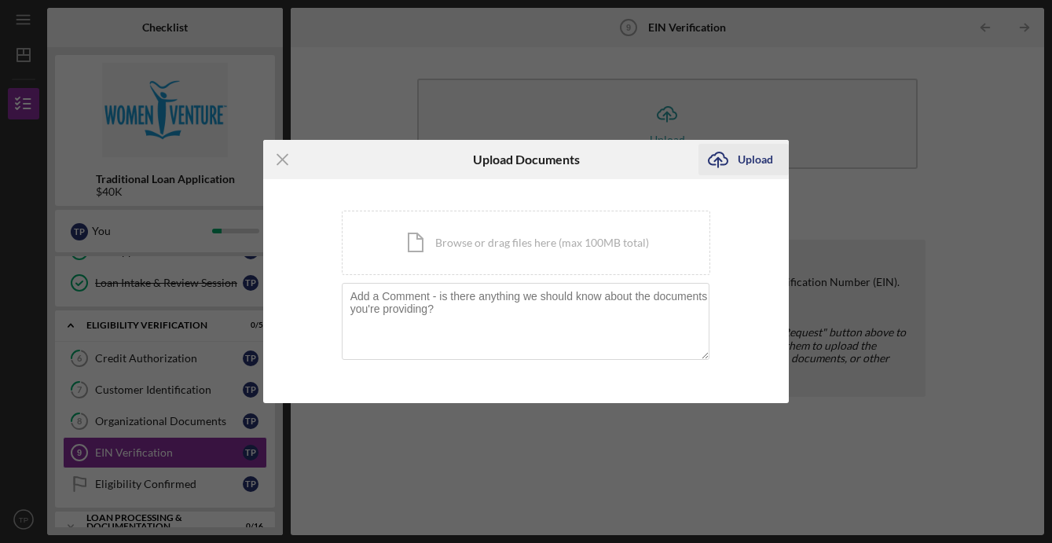
click at [729, 162] on icon "Icon/Upload" at bounding box center [718, 159] width 39 height 39
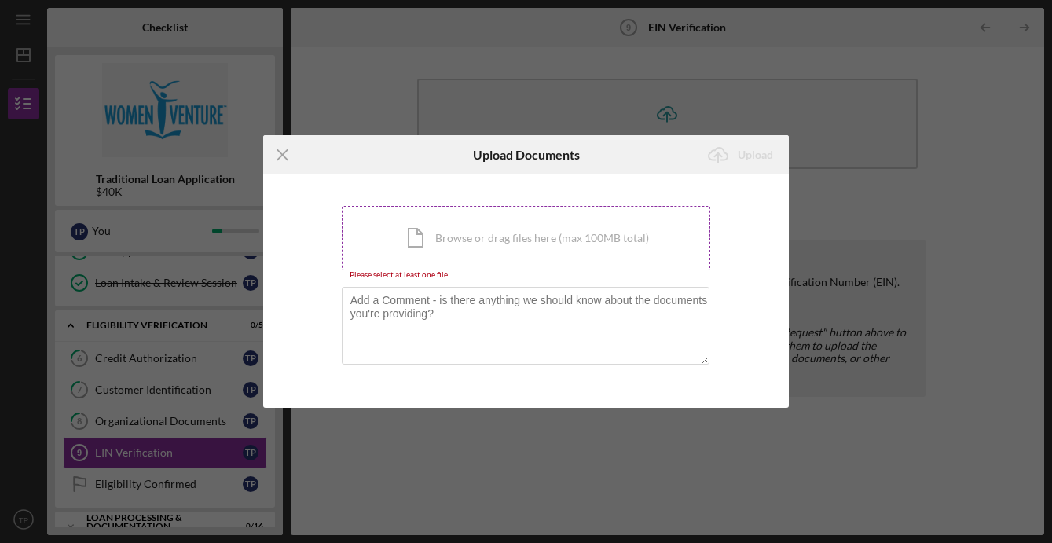
click at [429, 244] on div "Icon/Document Browse or drag files here (max 100MB total) Tap to choose files o…" at bounding box center [526, 238] width 369 height 64
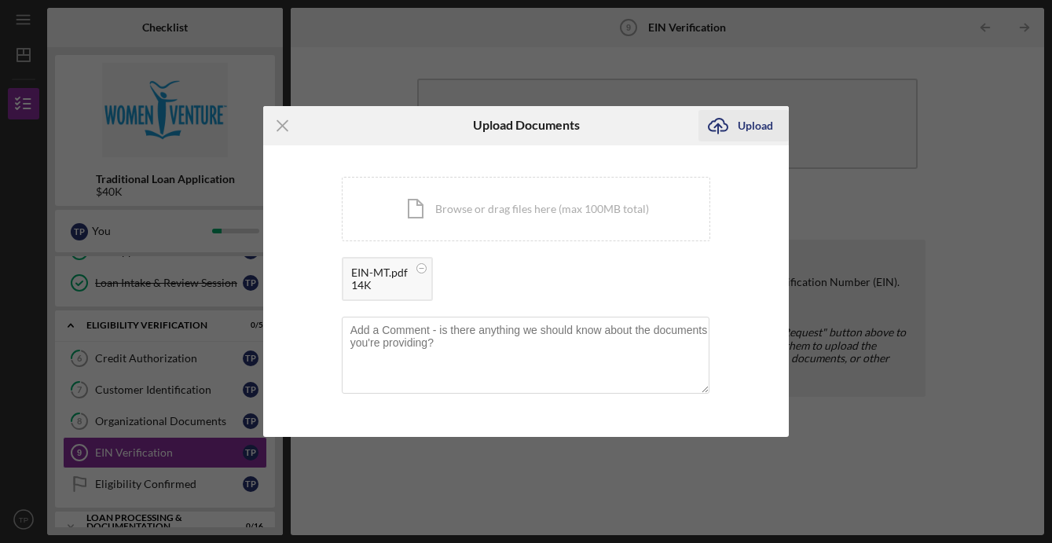
click at [745, 127] on div "Upload" at bounding box center [755, 125] width 35 height 31
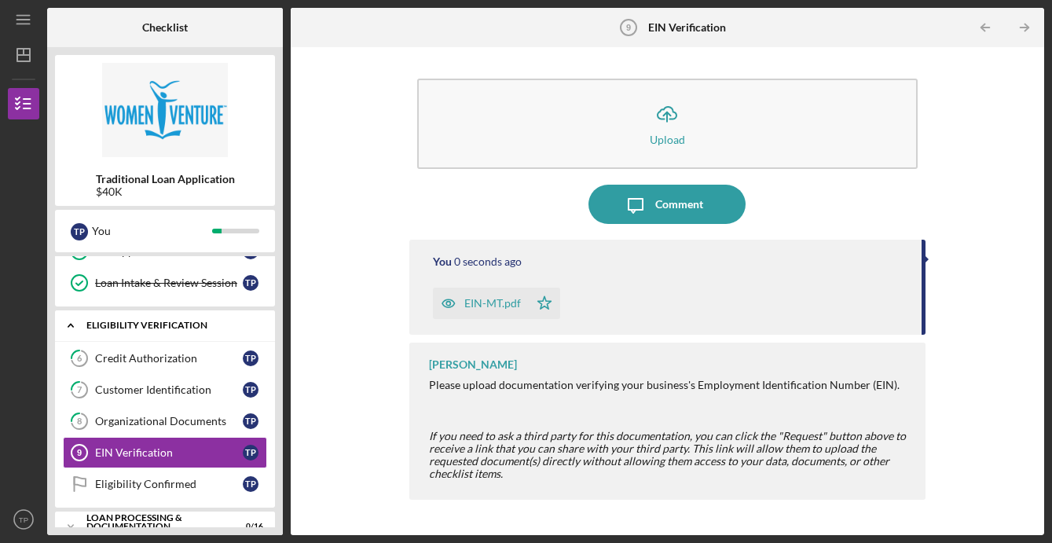
click at [72, 325] on polyline at bounding box center [70, 326] width 5 height 3
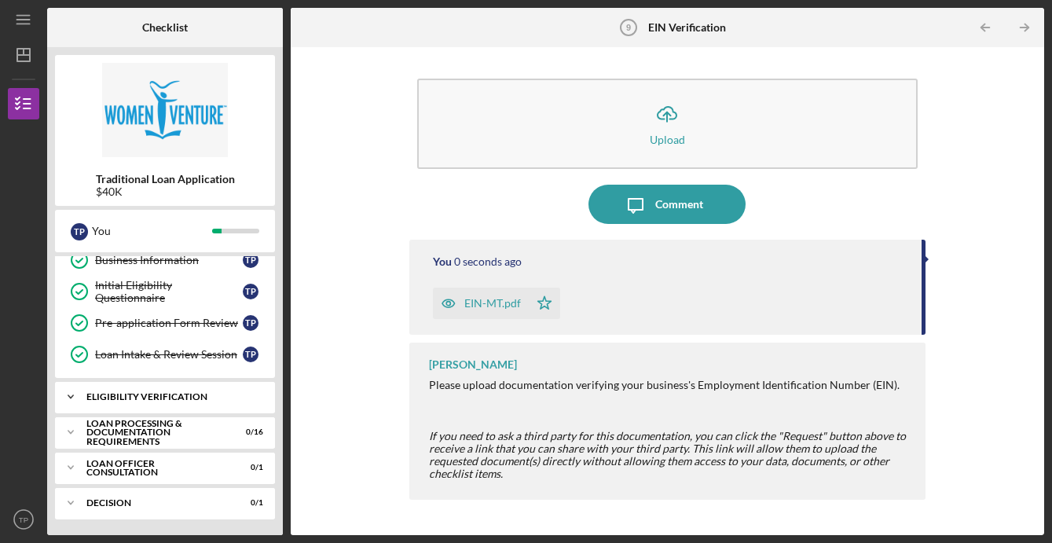
scroll to position [107, 0]
click at [68, 393] on icon "Icon/Expander" at bounding box center [70, 396] width 31 height 31
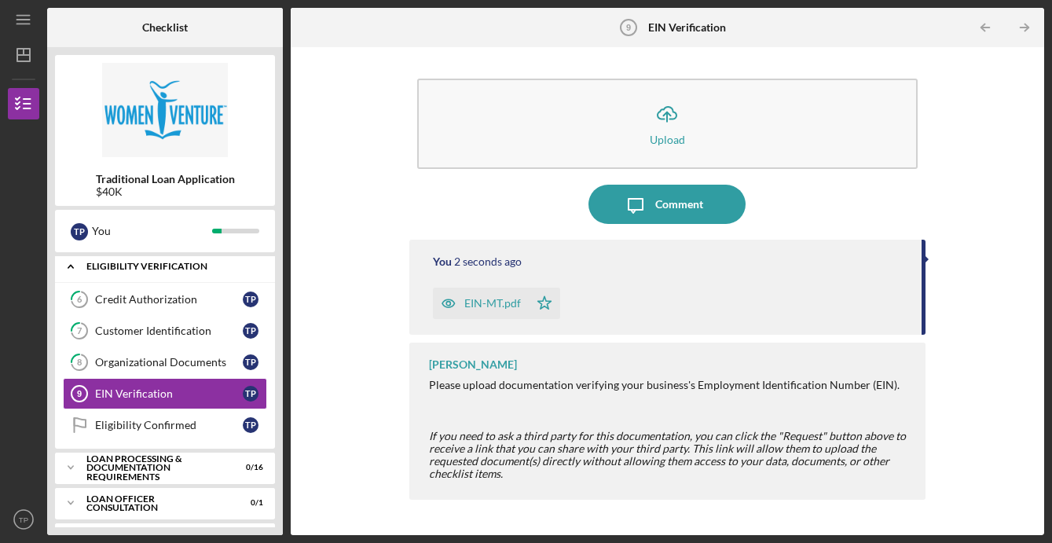
scroll to position [240, 0]
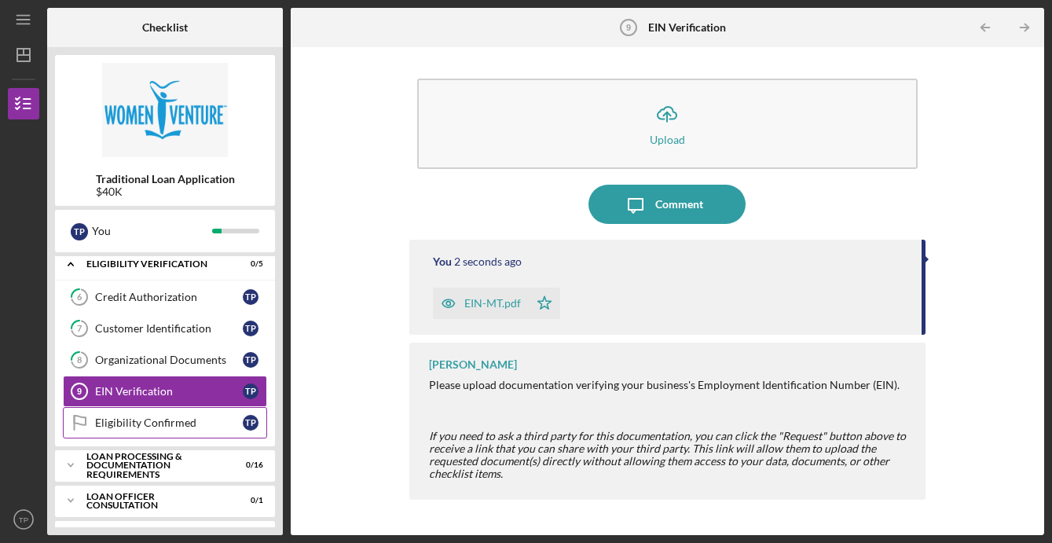
click at [103, 425] on div "Eligibility Confirmed" at bounding box center [169, 422] width 148 height 13
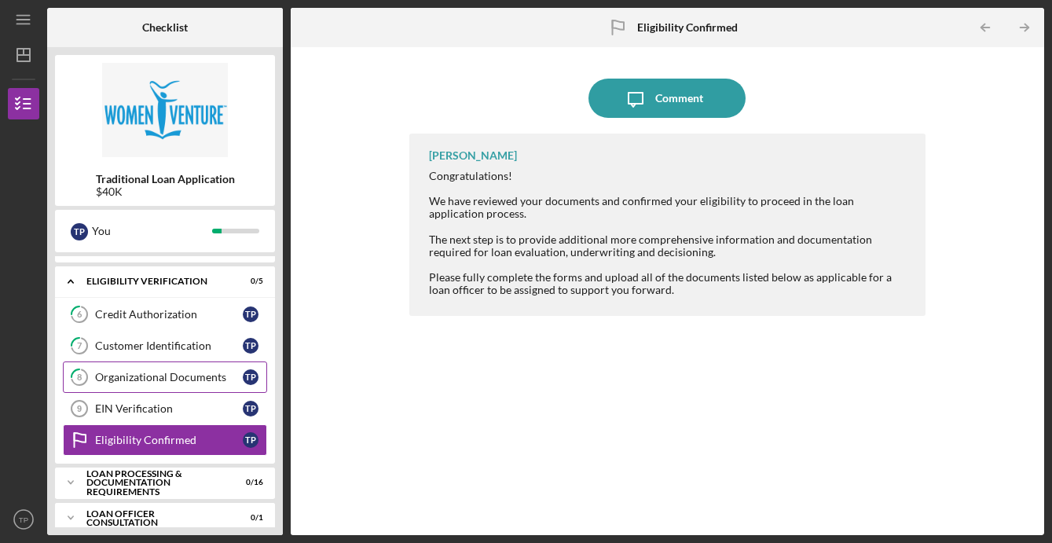
scroll to position [219, 0]
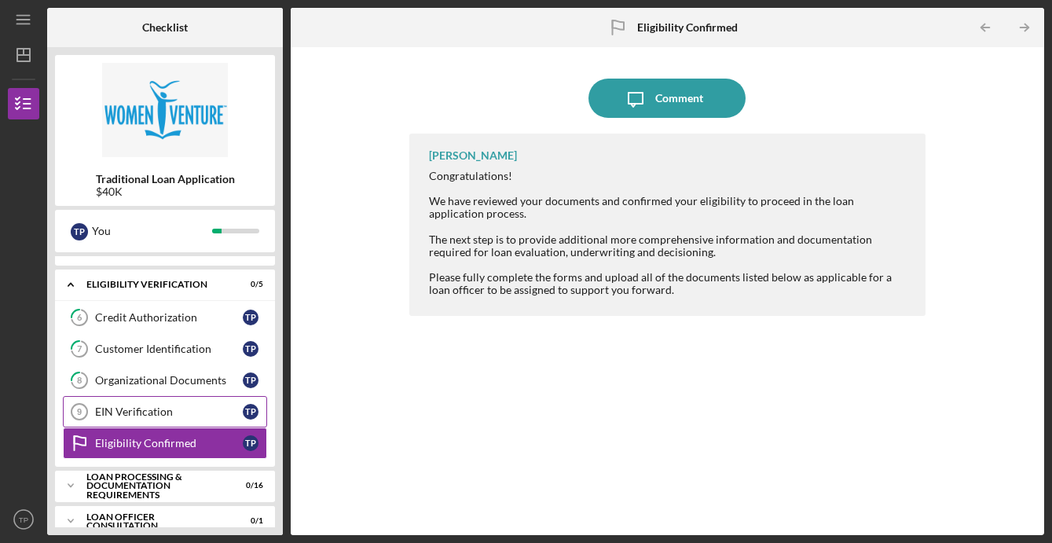
click at [105, 406] on div "EIN Verification" at bounding box center [169, 411] width 148 height 13
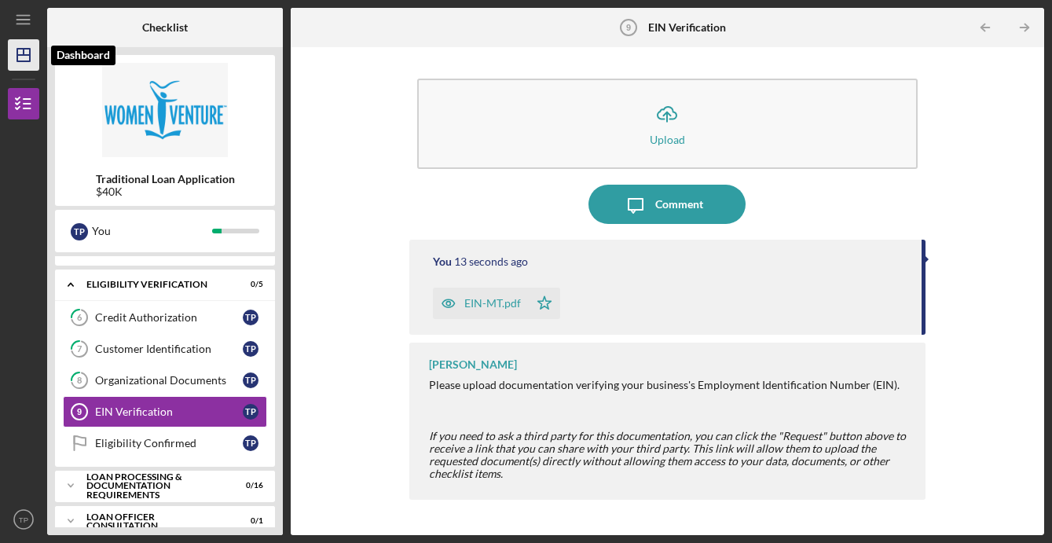
click at [20, 50] on icon "Icon/Dashboard" at bounding box center [23, 54] width 39 height 39
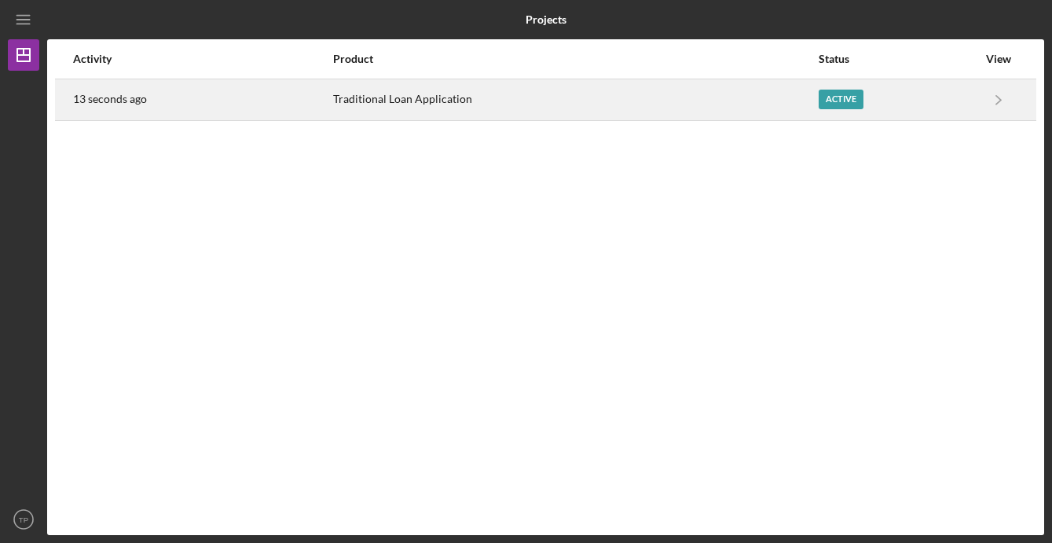
click at [178, 106] on div "13 seconds ago" at bounding box center [202, 99] width 259 height 39
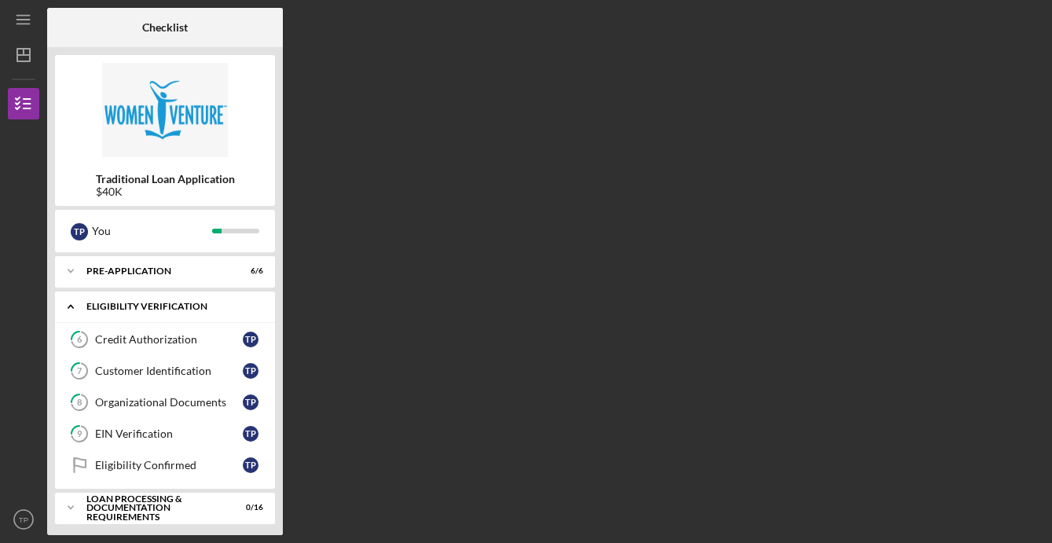
click at [64, 302] on icon "Icon/Expander" at bounding box center [70, 306] width 31 height 31
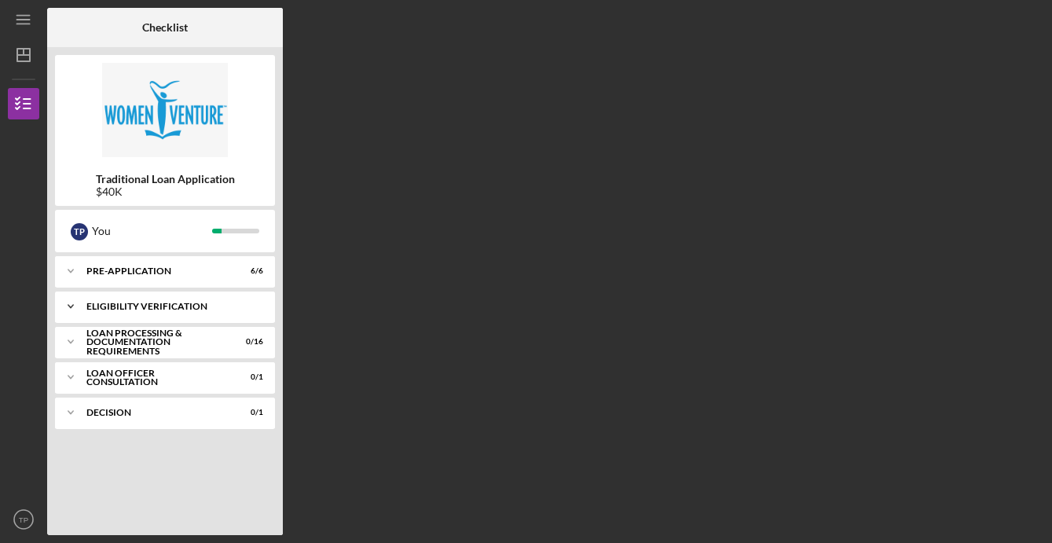
click at [73, 305] on polyline at bounding box center [70, 306] width 5 height 3
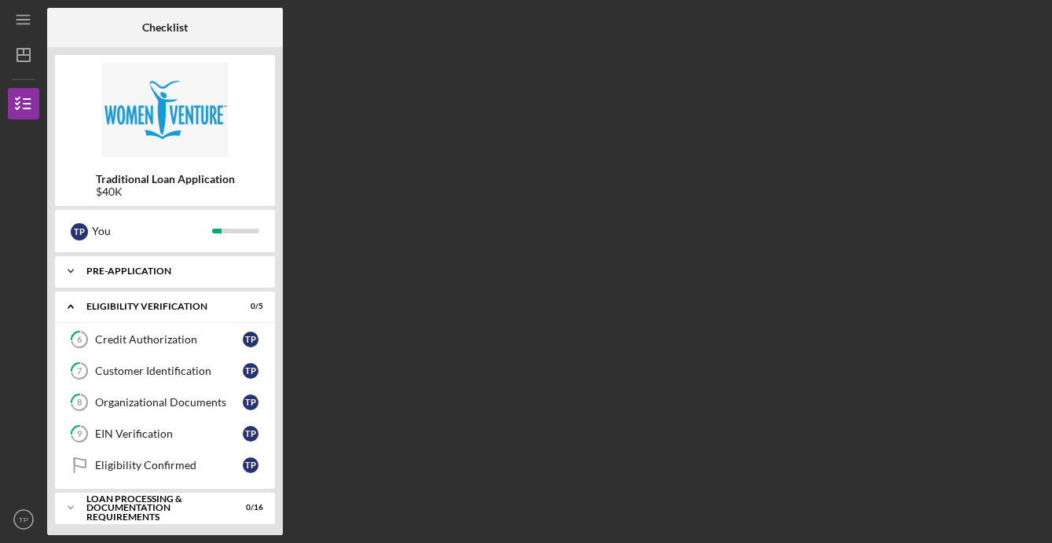
click at [70, 271] on polyline at bounding box center [70, 271] width 5 height 3
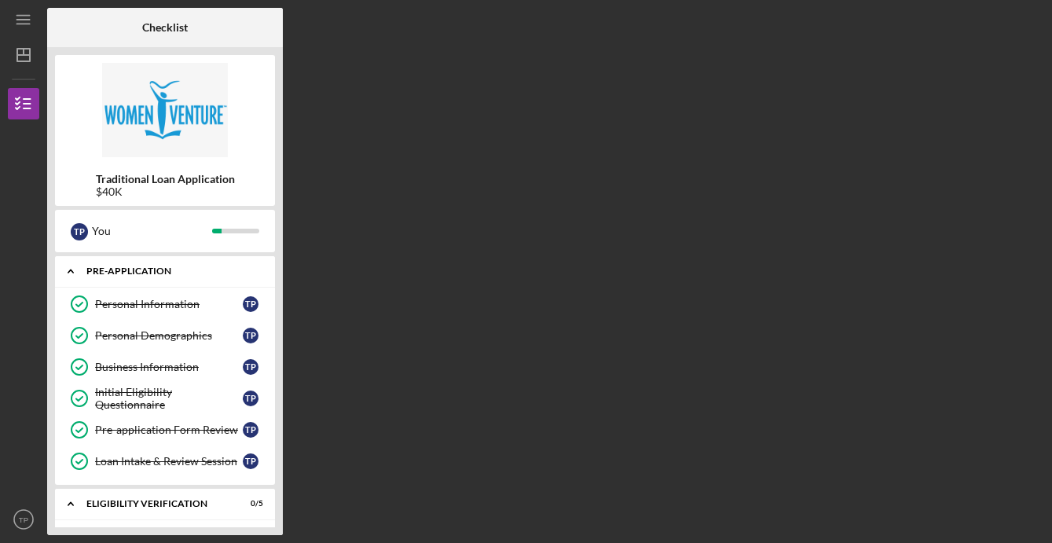
click at [70, 271] on polyline at bounding box center [70, 271] width 5 height 3
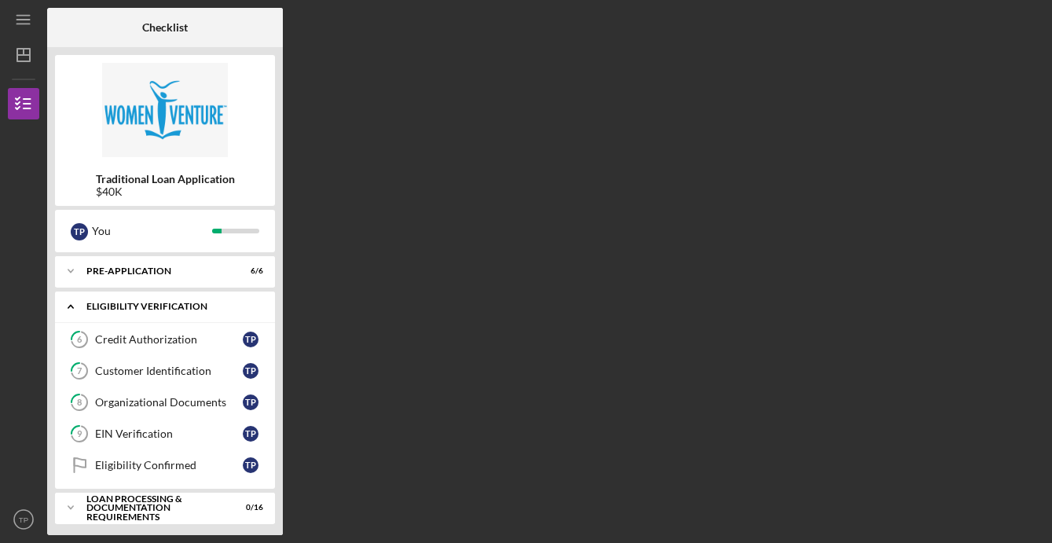
click at [67, 306] on icon "Icon/Expander" at bounding box center [70, 306] width 31 height 31
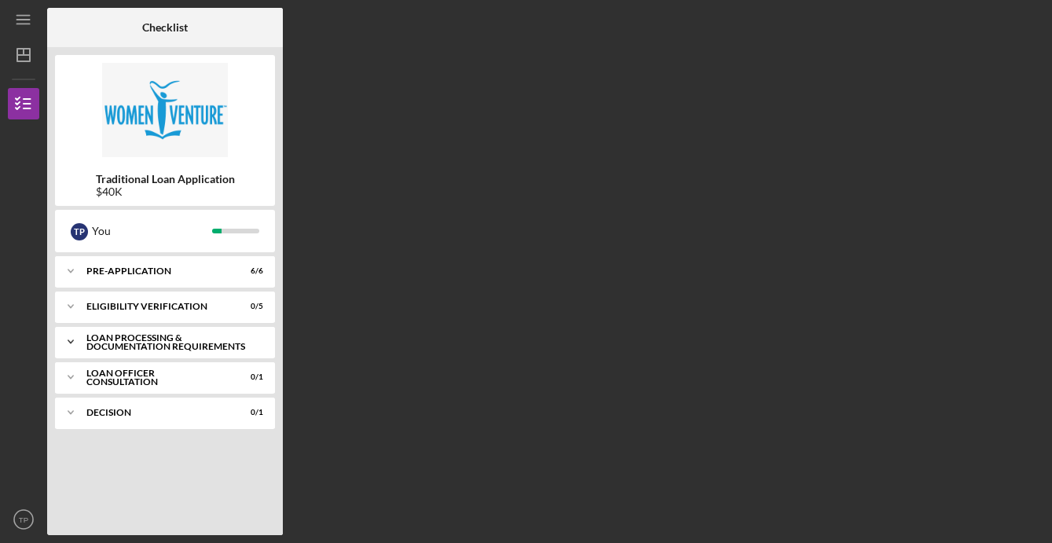
click at [68, 334] on icon "Icon/Expander" at bounding box center [70, 341] width 31 height 31
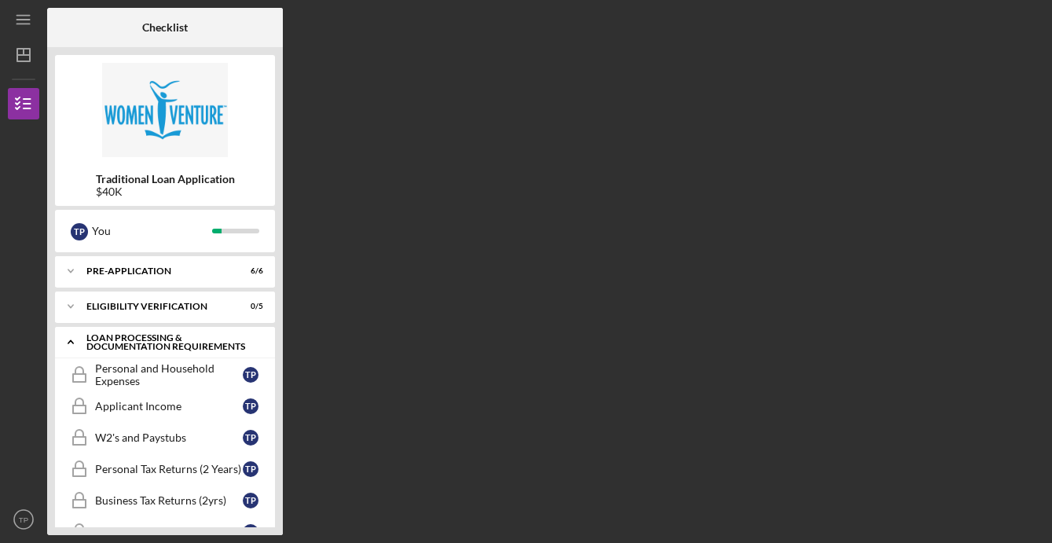
click at [72, 338] on icon "Icon/Expander" at bounding box center [70, 341] width 31 height 31
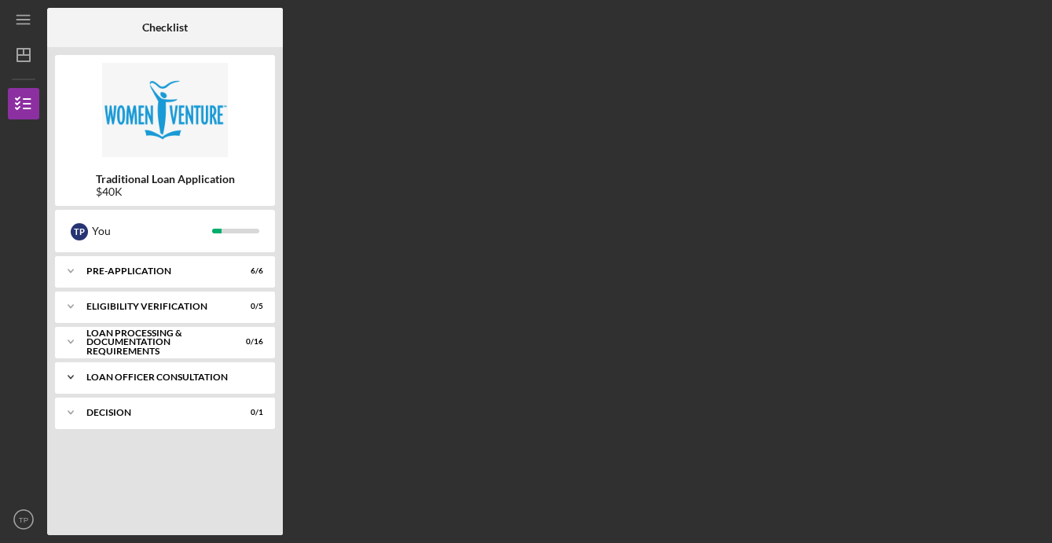
click at [69, 380] on icon "Icon/Expander" at bounding box center [70, 376] width 31 height 31
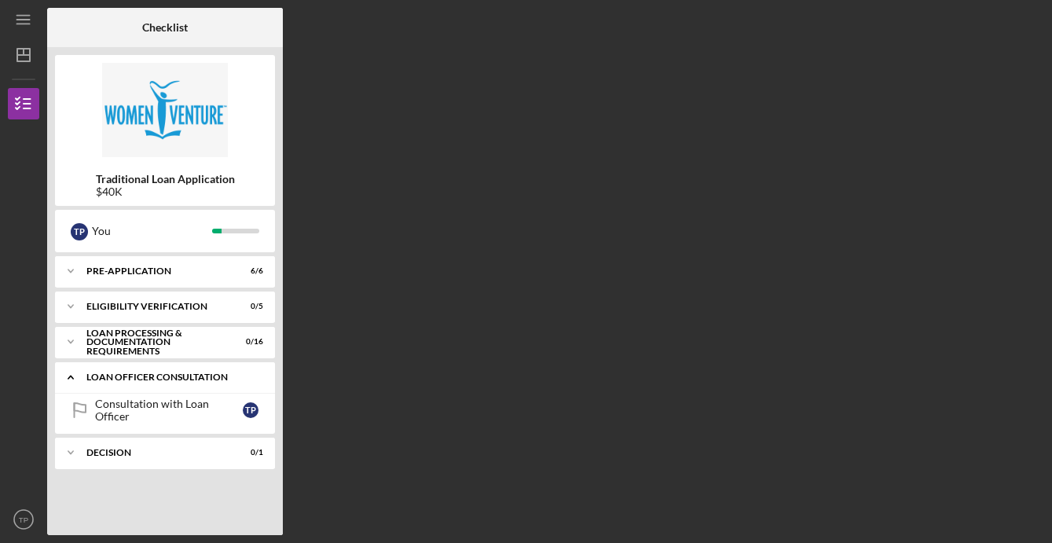
click at [69, 380] on icon "Icon/Expander" at bounding box center [70, 376] width 31 height 31
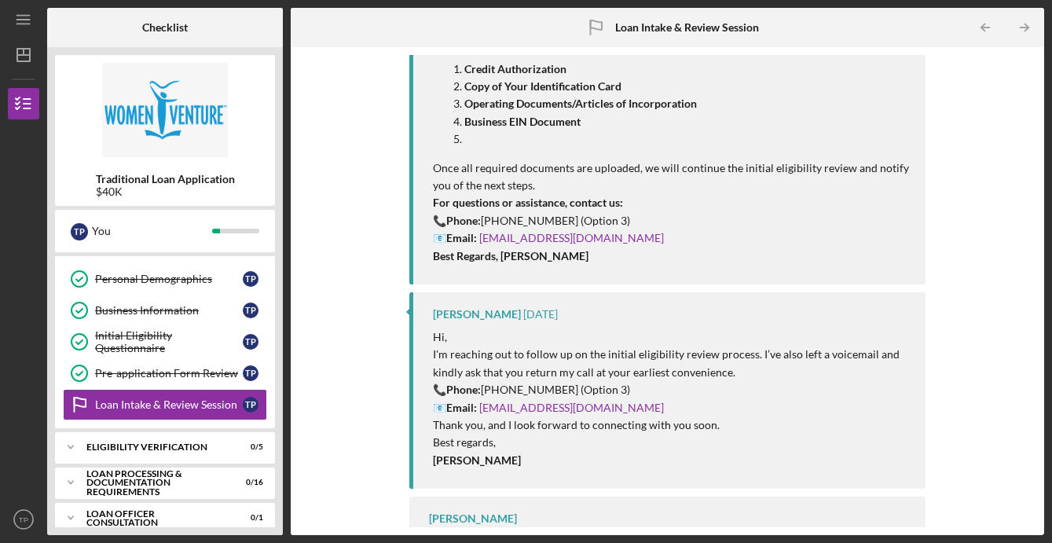
scroll to position [239, 0]
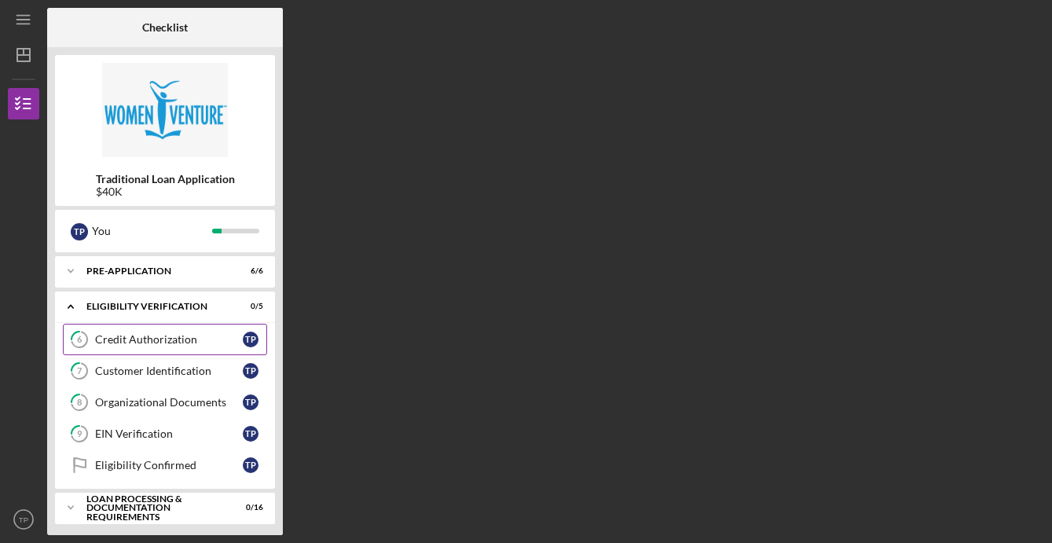
click at [94, 337] on icon "6" at bounding box center [79, 339] width 39 height 39
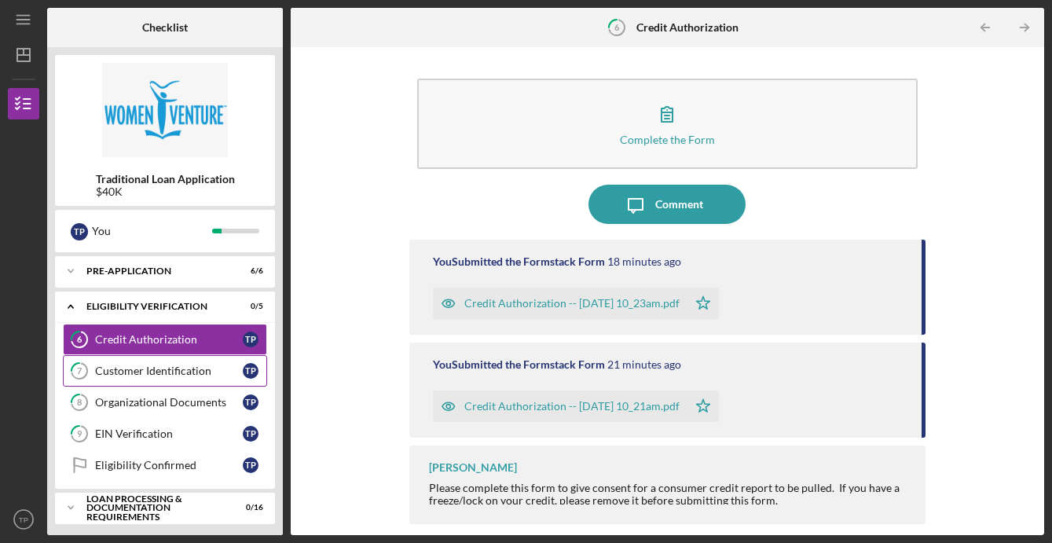
click at [208, 358] on link "7 Customer Identification T P" at bounding box center [165, 370] width 204 height 31
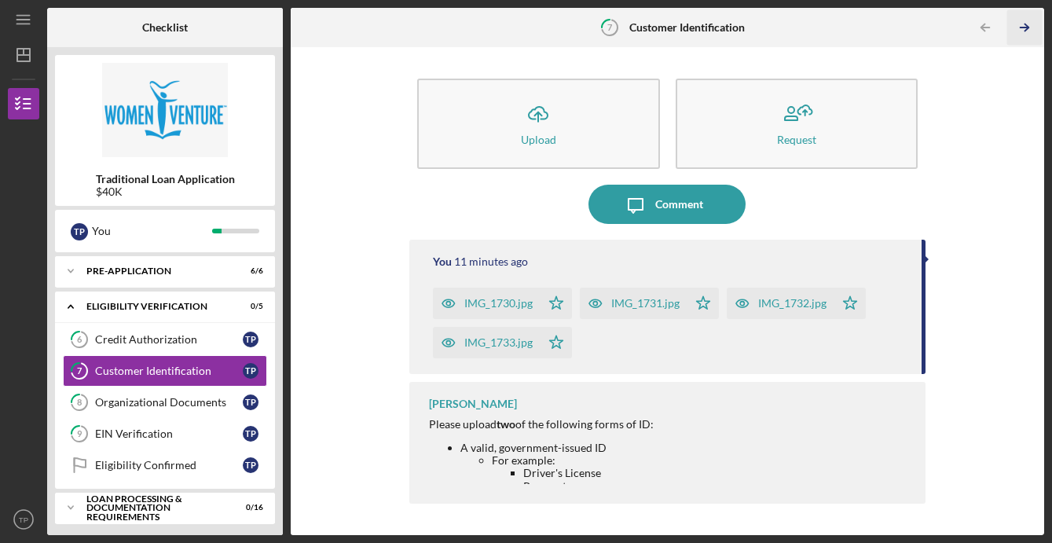
click at [1025, 28] on line "button" at bounding box center [1025, 28] width 8 height 0
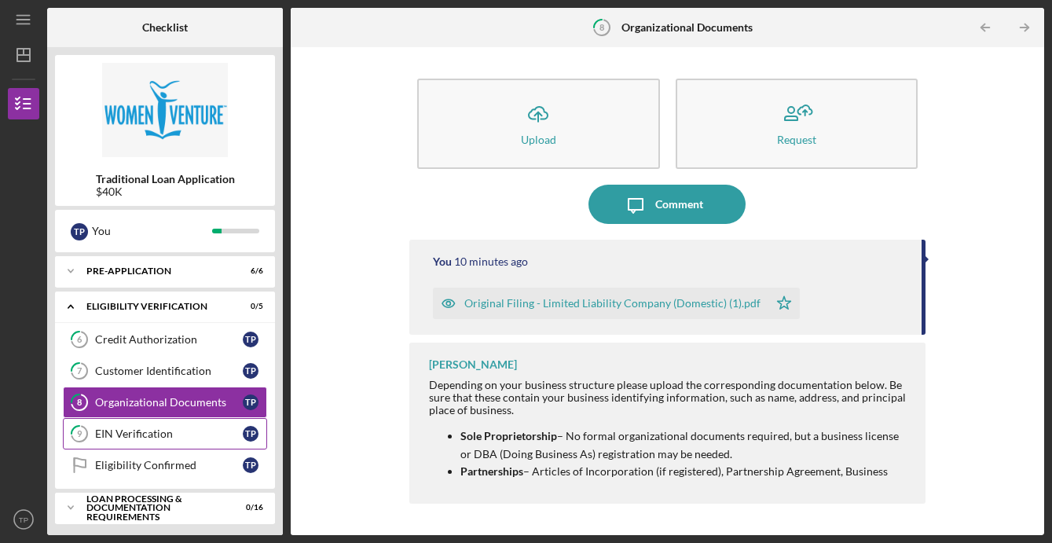
click at [152, 438] on div "EIN Verification" at bounding box center [169, 433] width 148 height 13
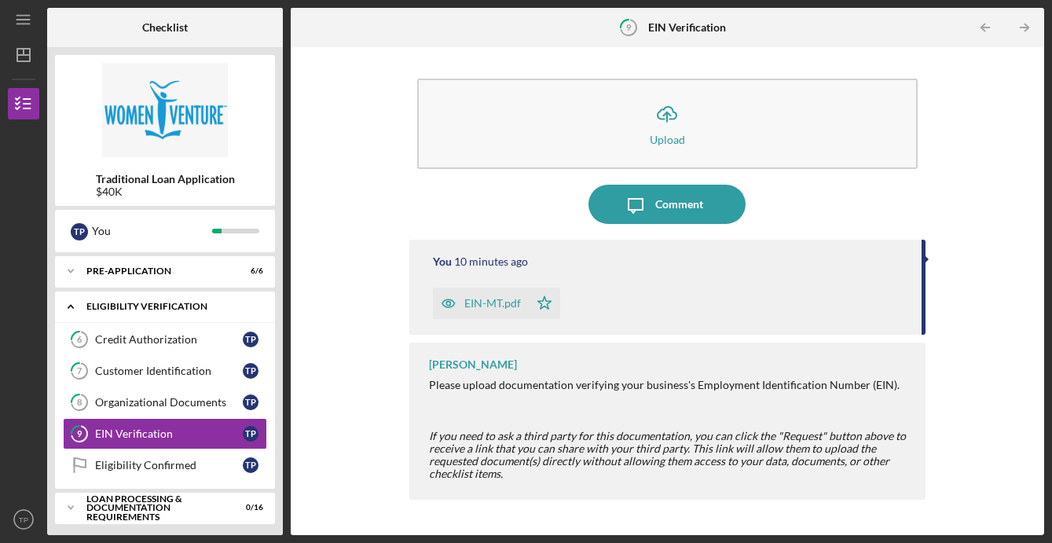
click at [74, 307] on icon "Icon/Expander" at bounding box center [70, 306] width 31 height 31
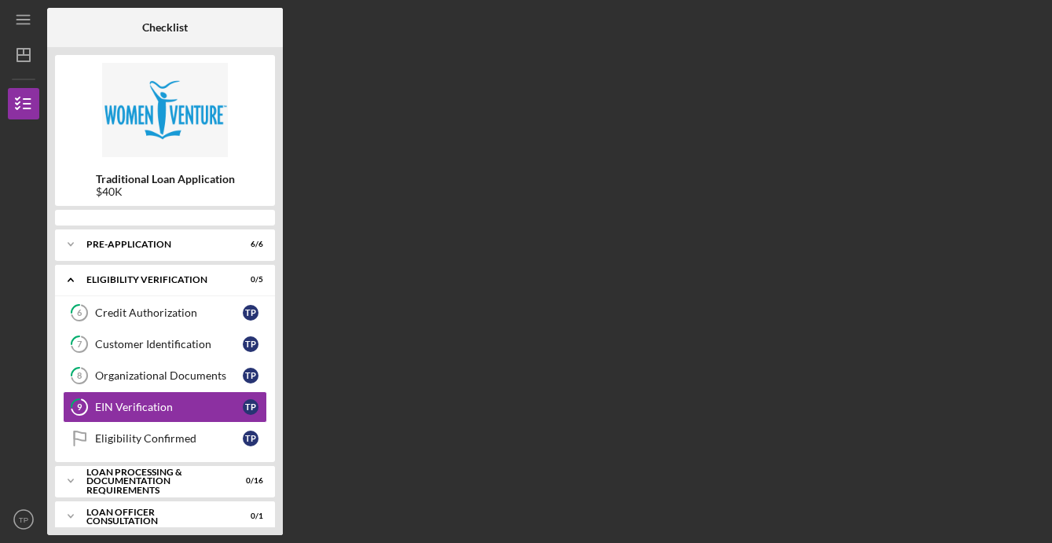
scroll to position [29, 0]
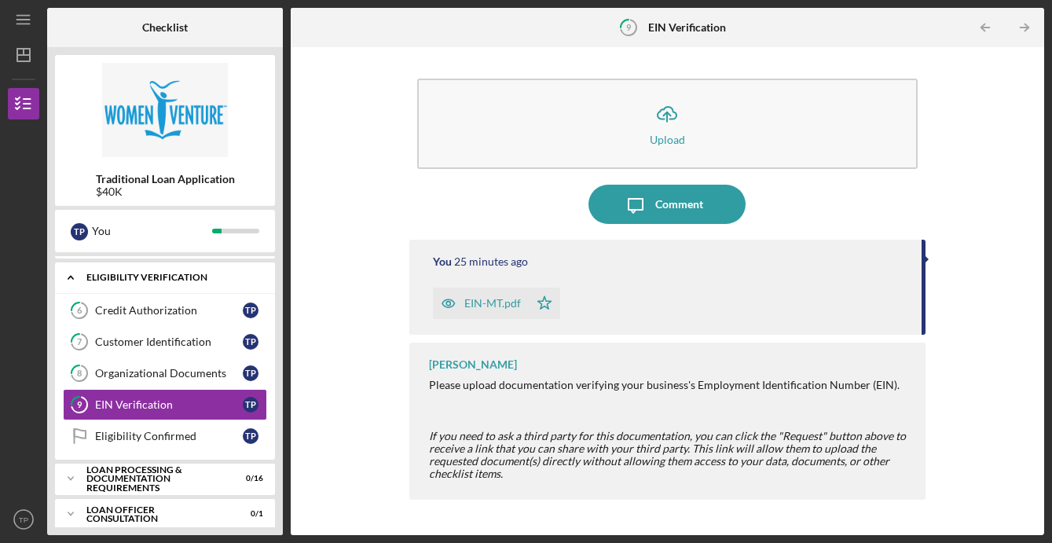
click at [76, 278] on icon "Icon/Expander" at bounding box center [70, 277] width 31 height 31
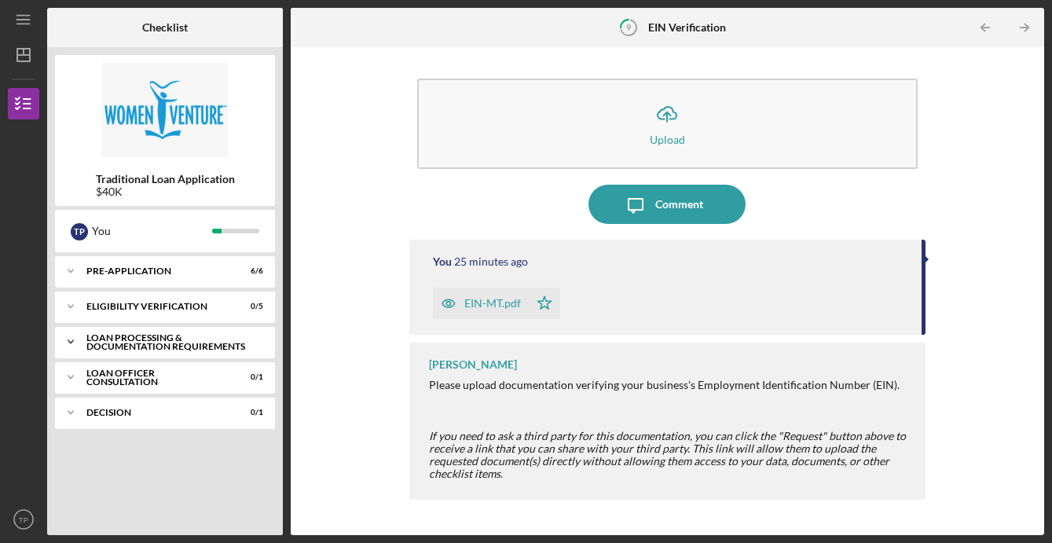
click at [77, 341] on icon "Icon/Expander" at bounding box center [70, 341] width 31 height 31
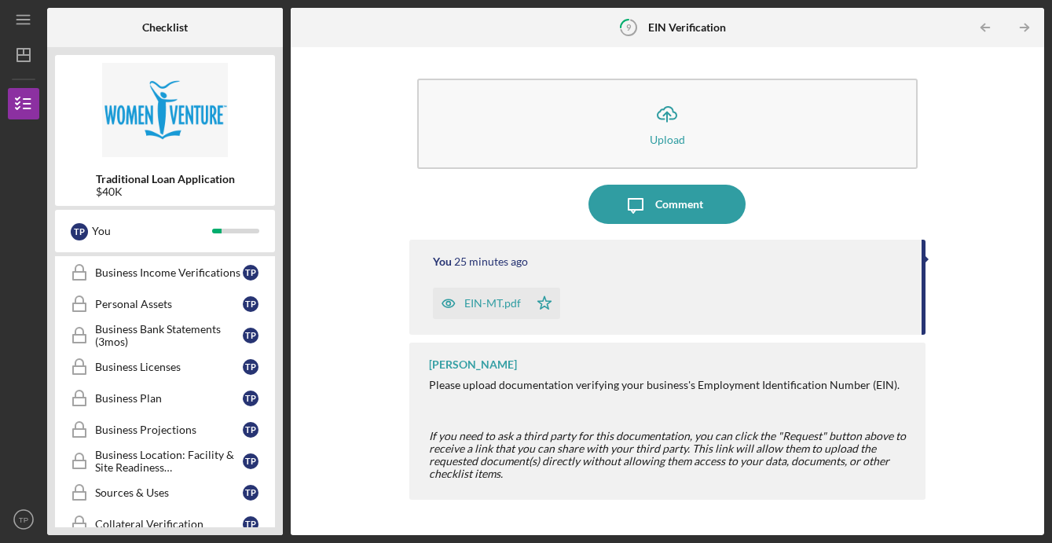
scroll to position [261, 0]
click at [145, 383] on link "Business Plan Business Plan T P" at bounding box center [165, 396] width 204 height 31
